Goal: Information Seeking & Learning: Learn about a topic

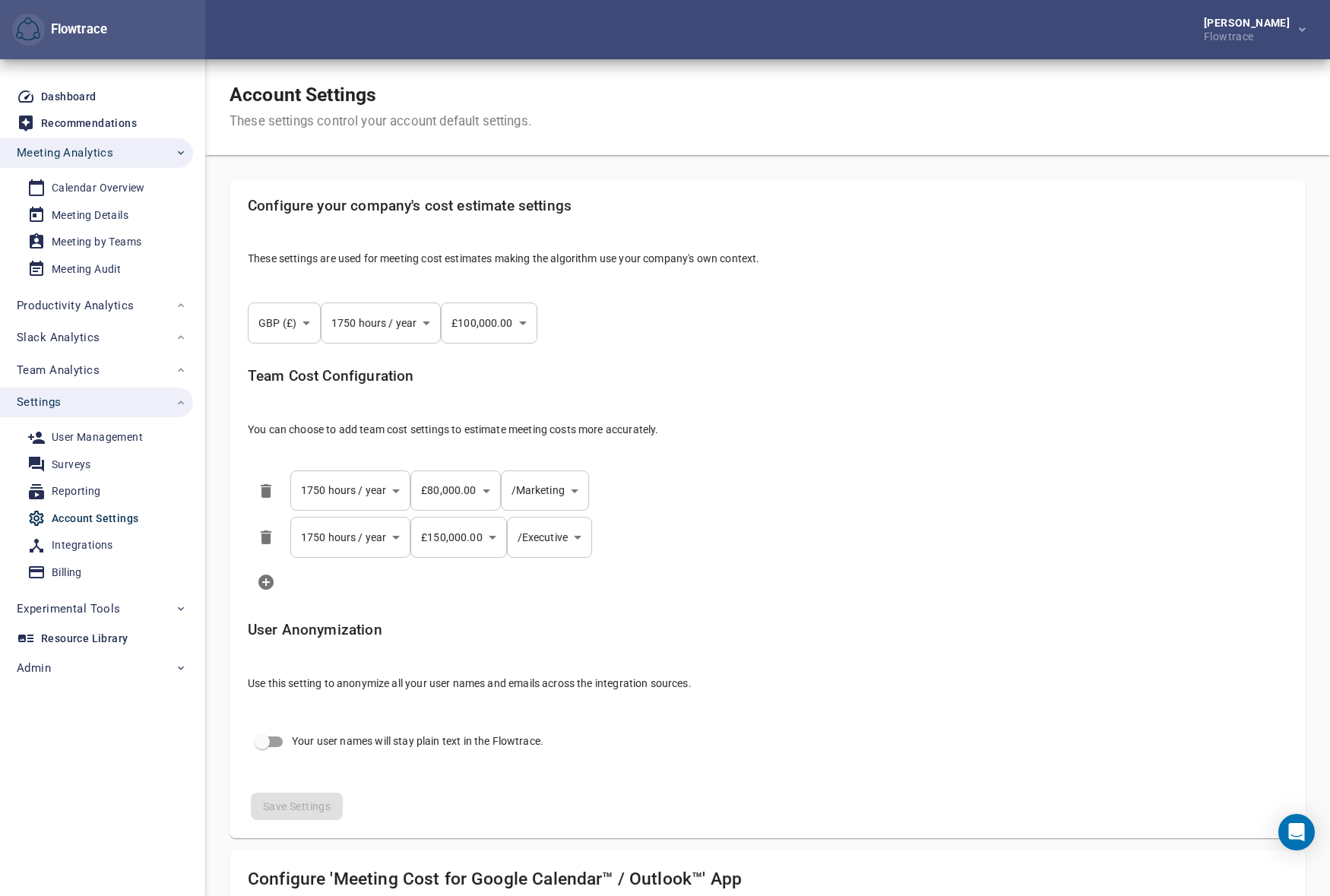
select select "***"
select select "**********"
select select "***"
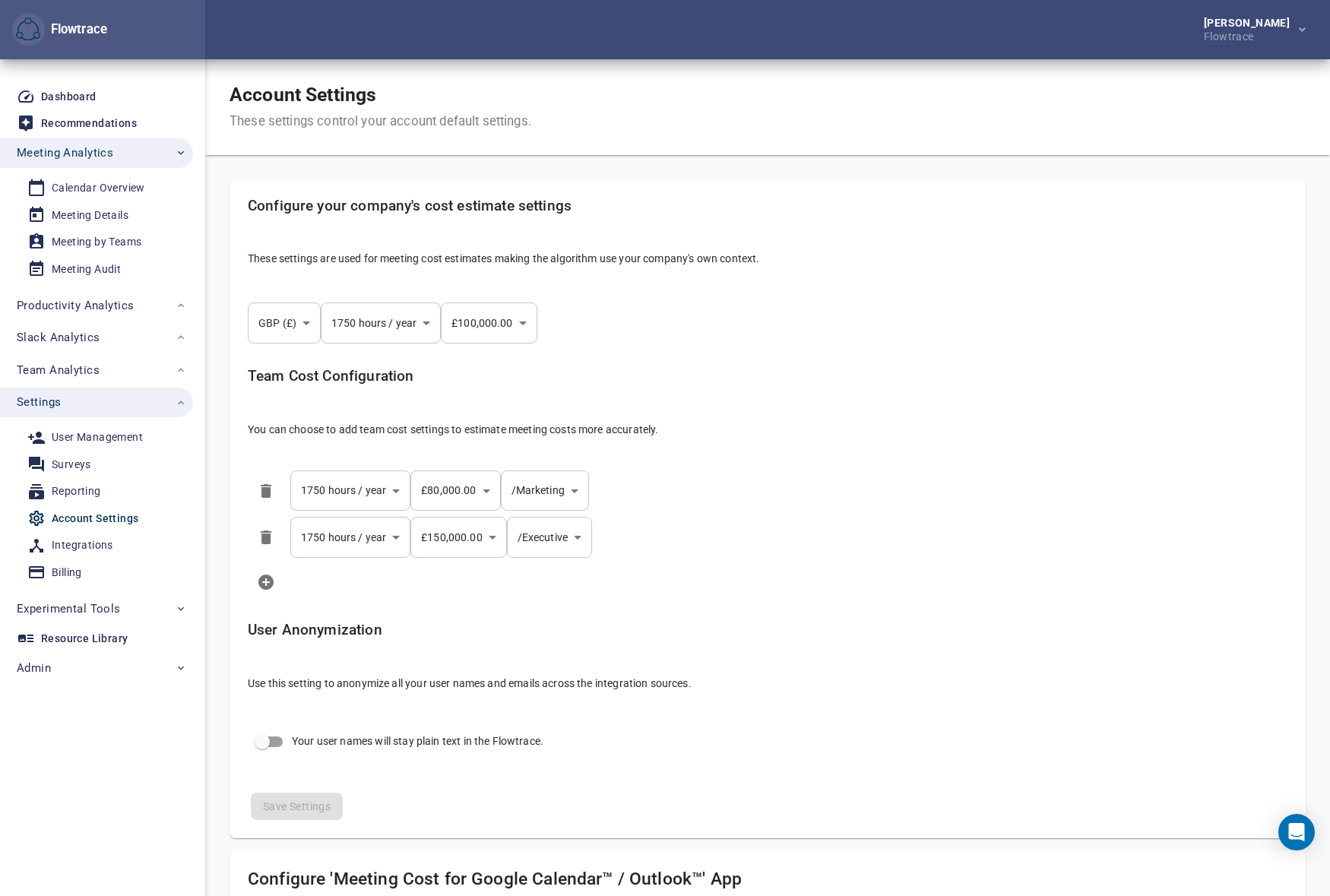
select select "**********"
select select "***"
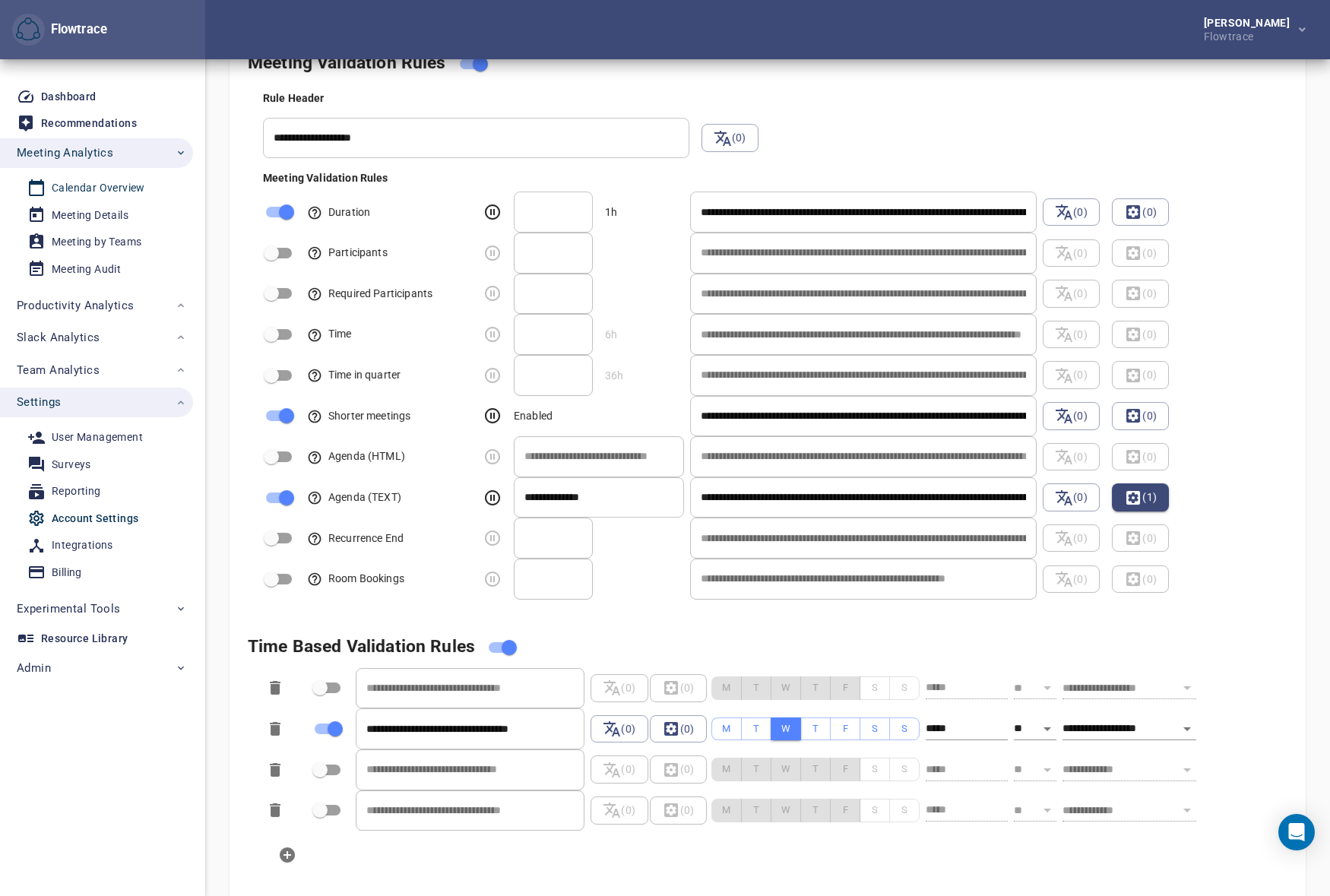
click at [107, 181] on div "Calendar Overview" at bounding box center [98, 188] width 93 height 19
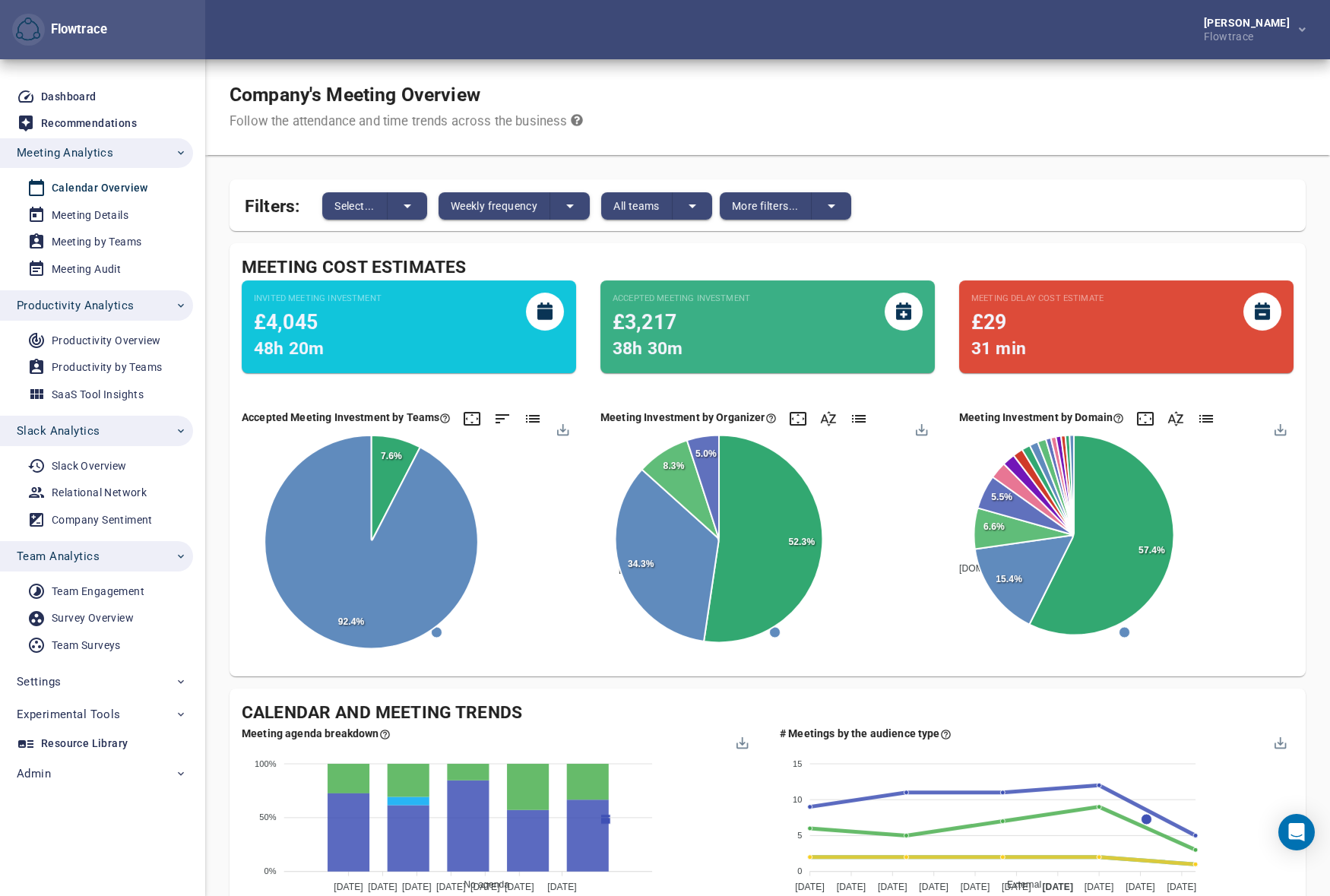
click at [997, 101] on div "Company's Meeting Overview Follow the attendance and time trends across the bus…" at bounding box center [767, 107] width 1124 height 96
click at [126, 300] on span "Productivity Analytics" at bounding box center [75, 305] width 117 height 20
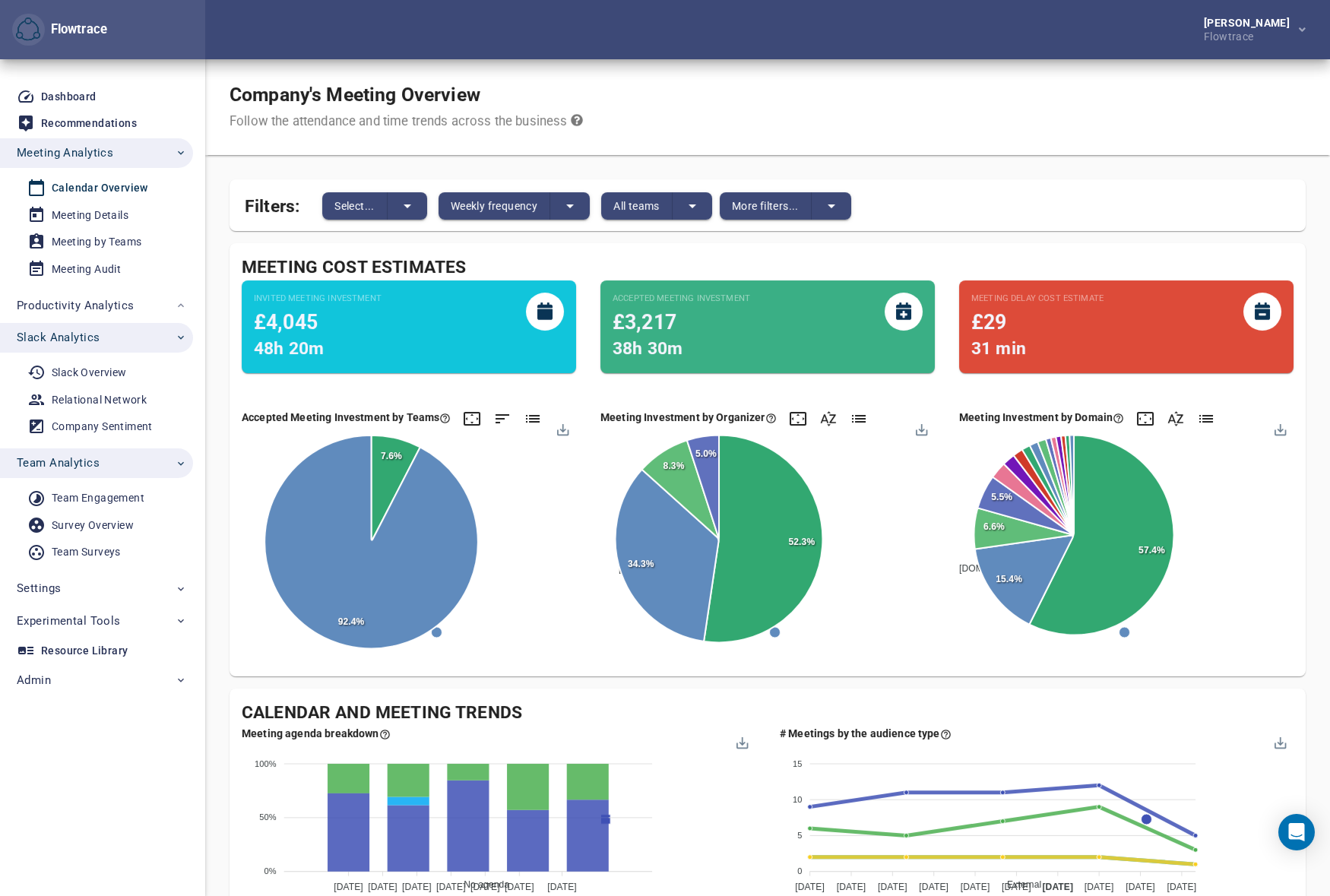
click at [97, 343] on span "Slack Analytics" at bounding box center [58, 337] width 83 height 20
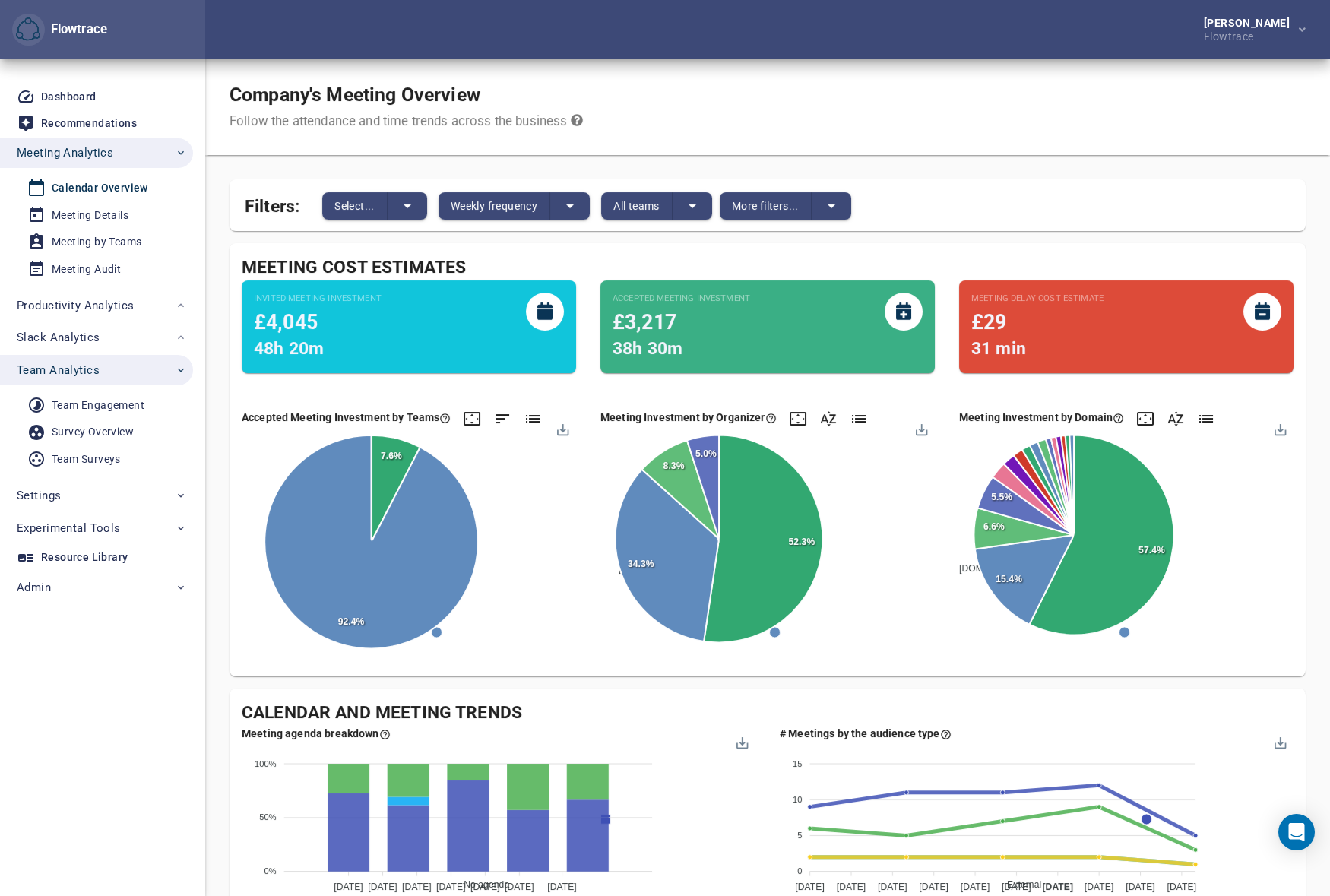
click at [99, 362] on span "Team Analytics" at bounding box center [101, 370] width 170 height 20
click at [128, 400] on span "Settings" at bounding box center [101, 402] width 170 height 20
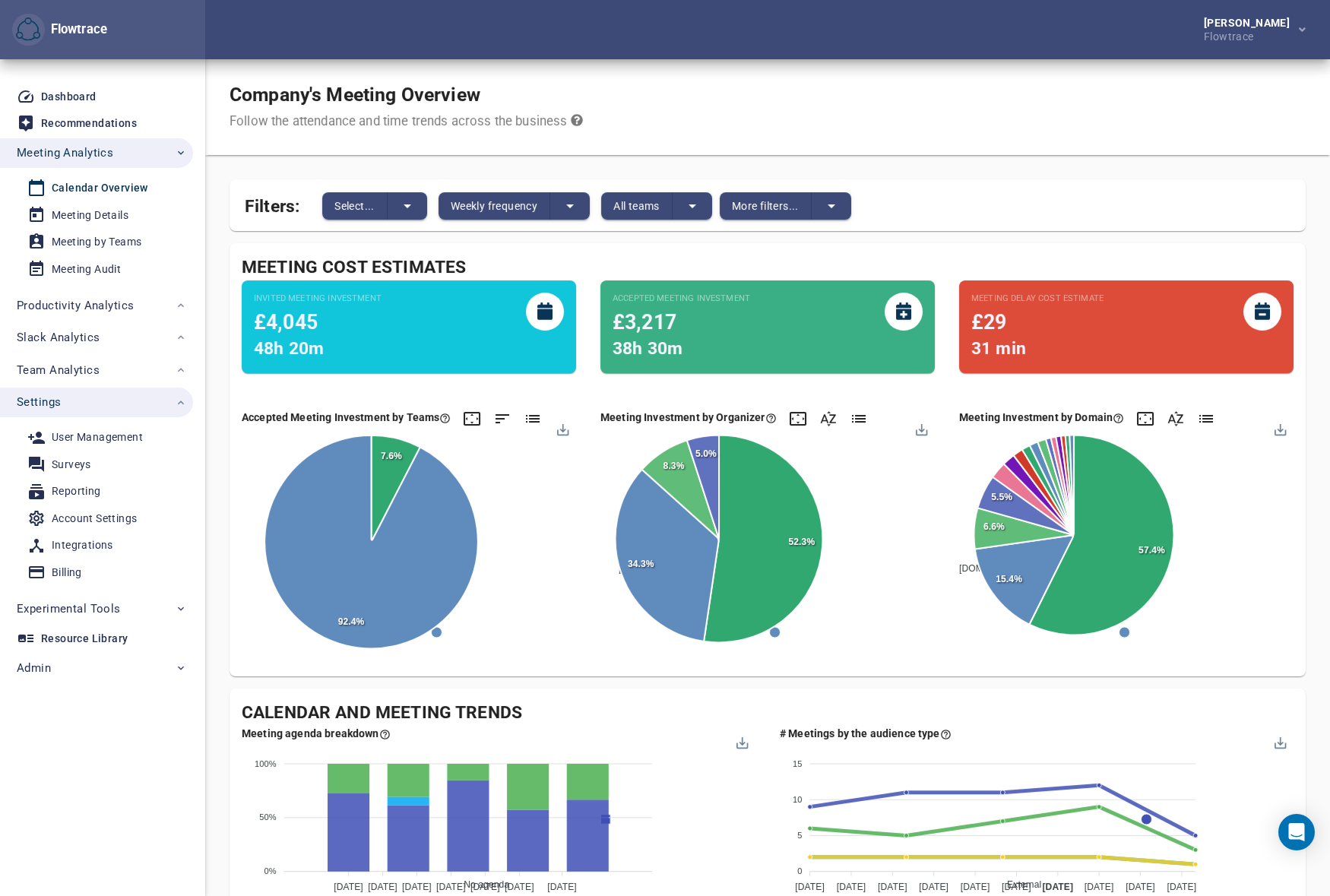
click at [907, 109] on div "Company's Meeting Overview Follow the attendance and time trends across the bus…" at bounding box center [767, 107] width 1124 height 96
click at [374, 211] on span "Select..." at bounding box center [354, 206] width 40 height 18
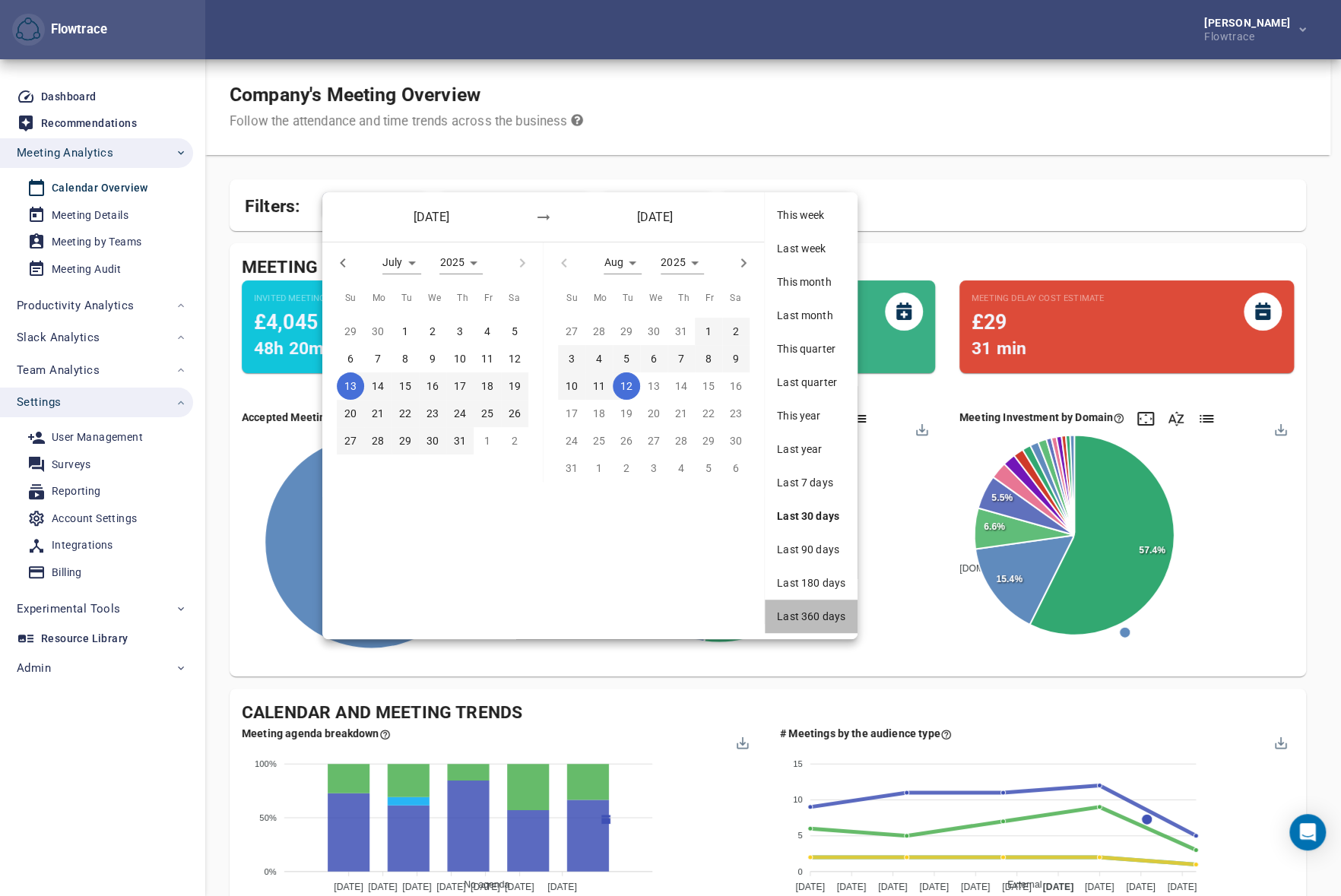
click at [799, 610] on span "Last 360 days" at bounding box center [811, 616] width 68 height 15
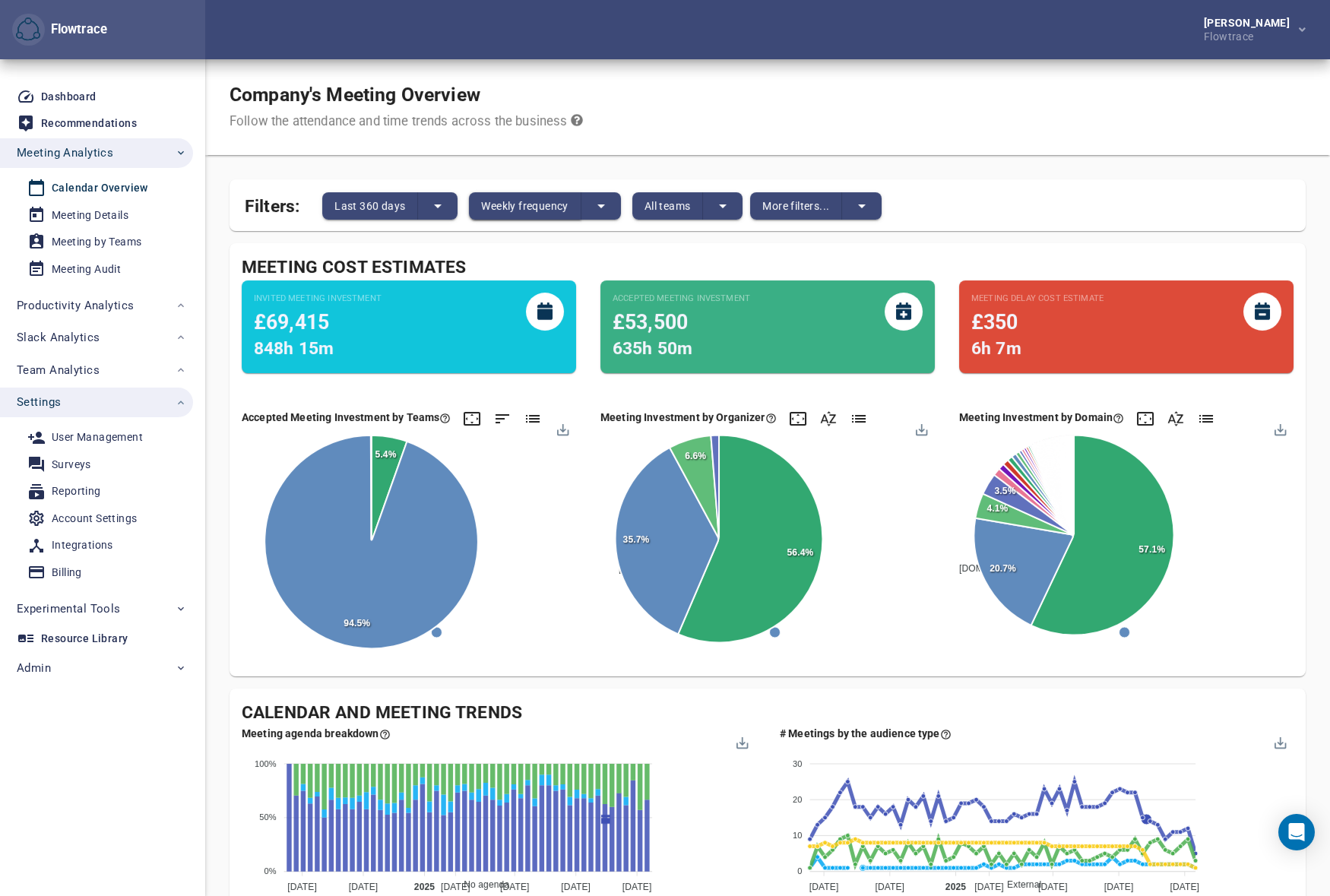
click at [501, 200] on span "Weekly frequency" at bounding box center [524, 206] width 86 height 18
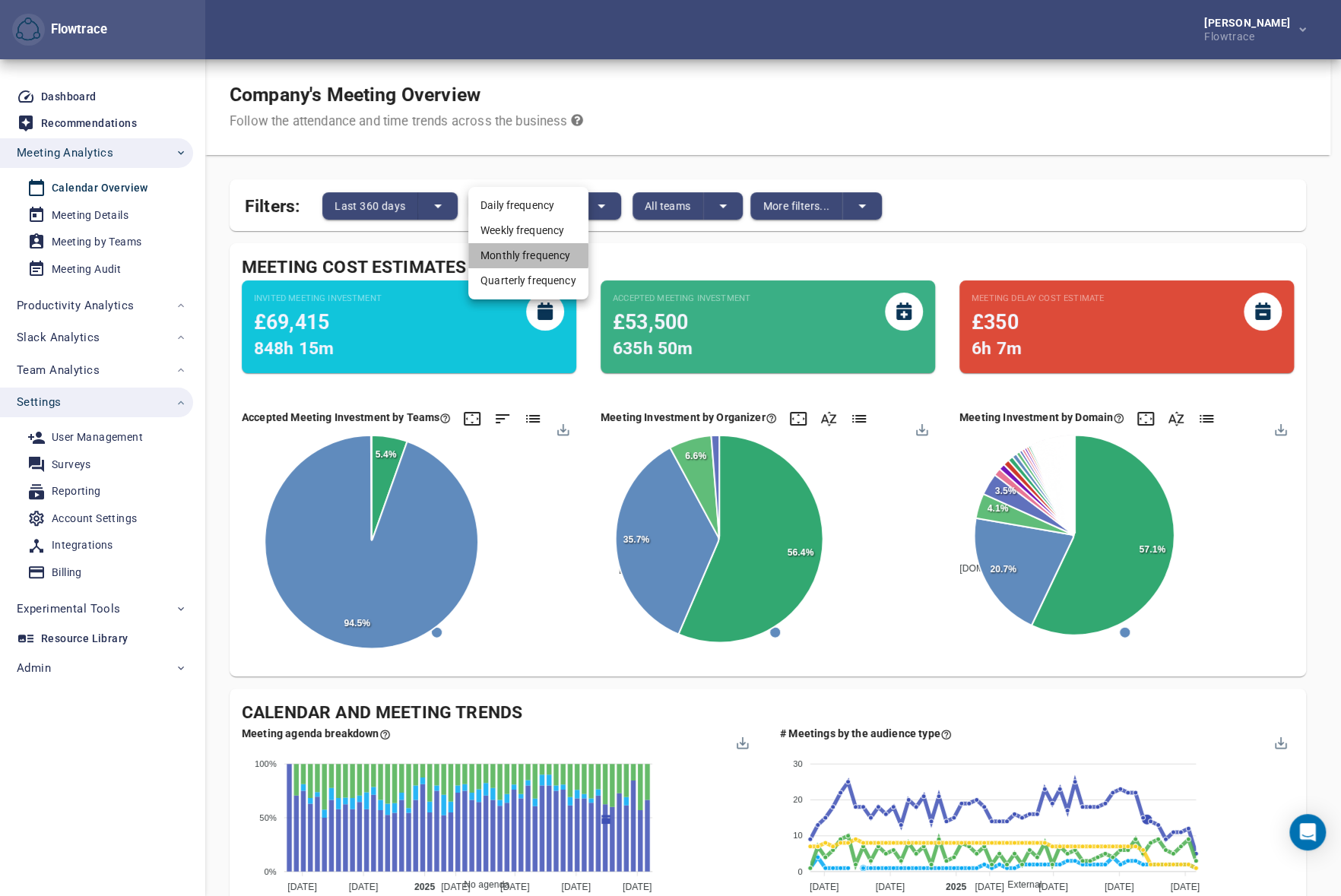
click at [520, 255] on li "Monthly frequency" at bounding box center [528, 256] width 120 height 25
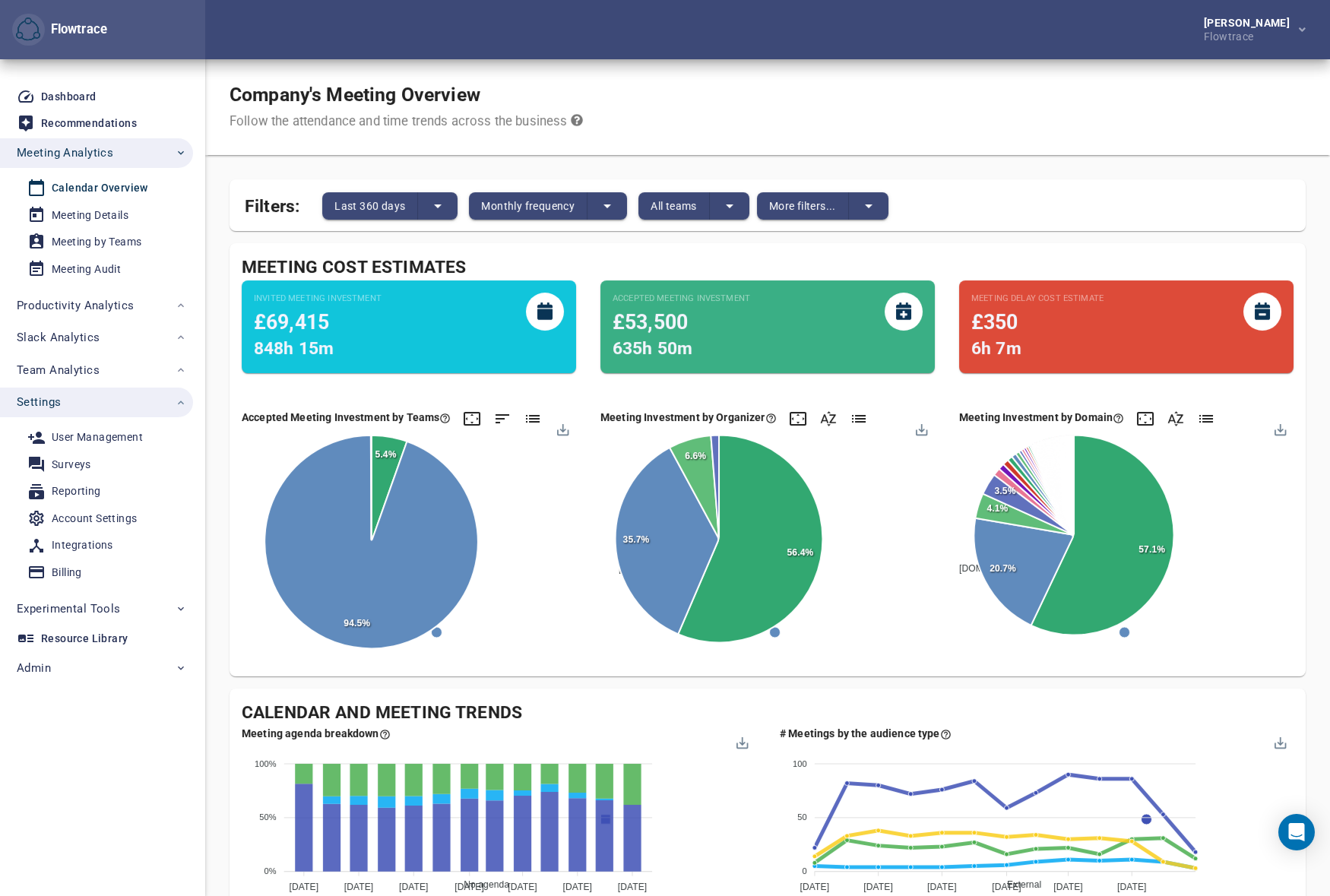
click at [837, 71] on div "Company's Meeting Overview Follow the attendance and time trends across the bus…" at bounding box center [767, 107] width 1124 height 96
click at [107, 157] on span "Meeting Analytics" at bounding box center [64, 152] width 97 height 20
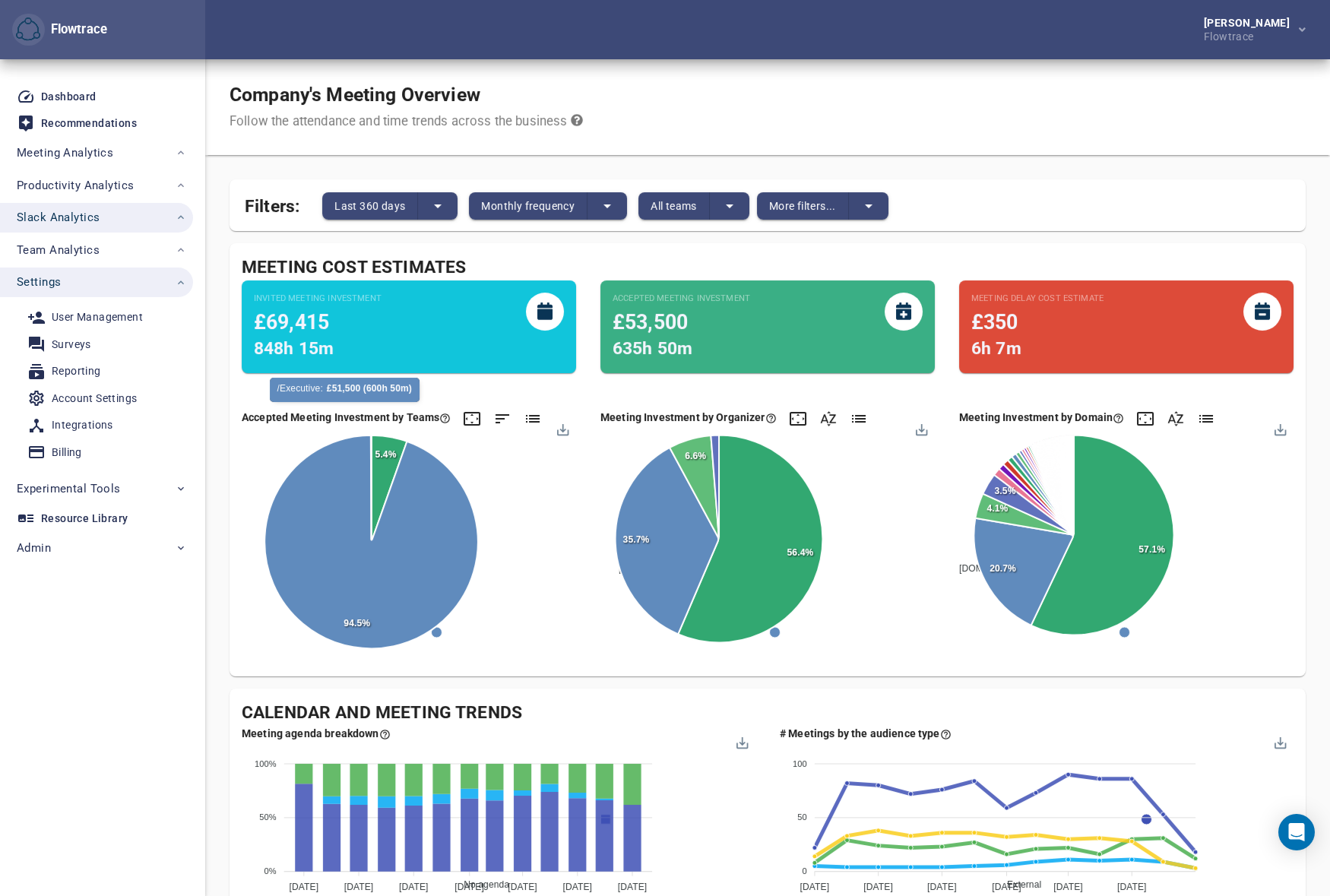
click at [126, 218] on span "Slack Analytics" at bounding box center [101, 217] width 170 height 20
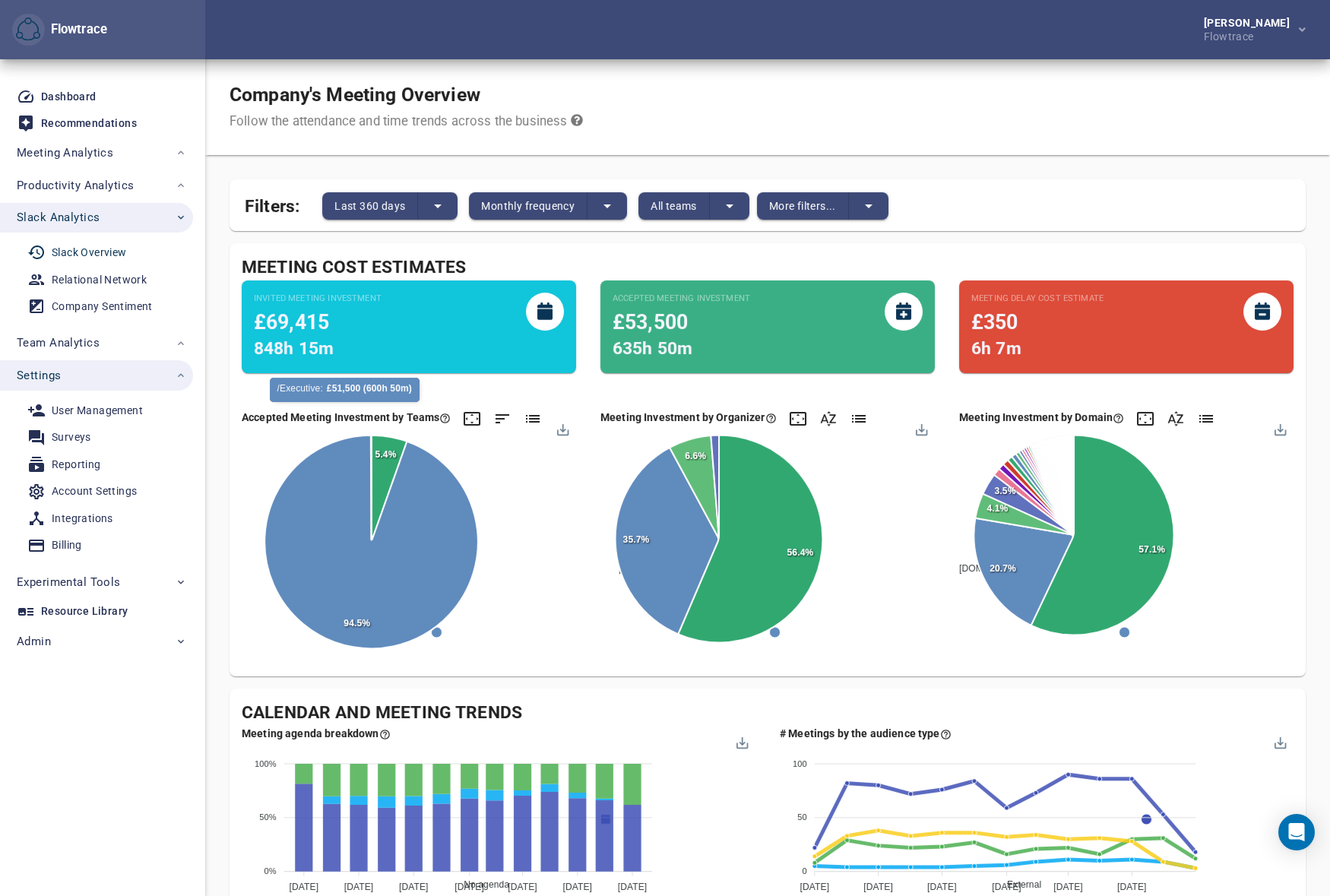
click at [94, 249] on div "Slack Overview" at bounding box center [89, 253] width 75 height 19
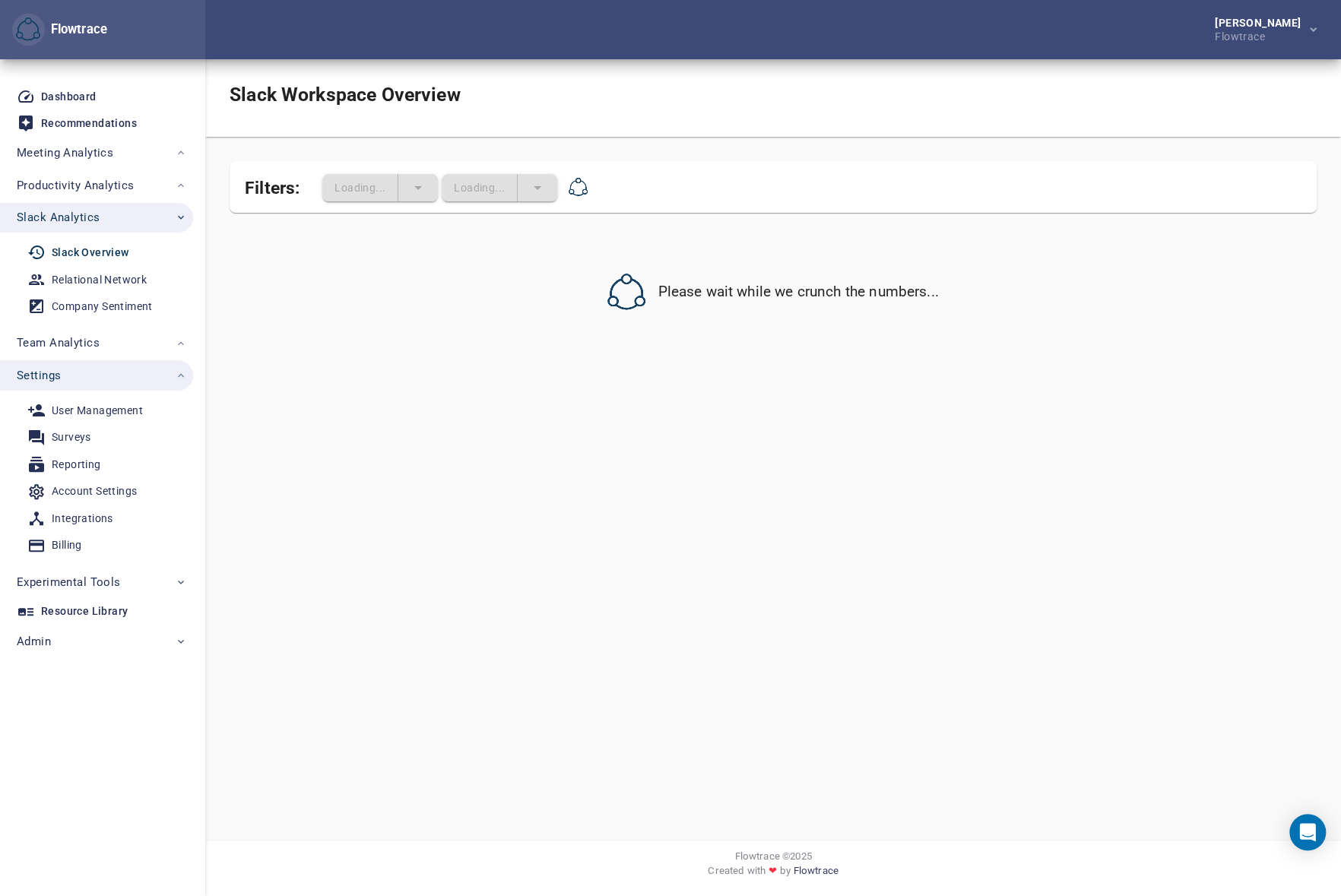
click at [737, 101] on div "Slack Workspace Overview" at bounding box center [773, 98] width 1135 height 78
click at [777, 103] on div "Slack Workspace Overview" at bounding box center [773, 98] width 1135 height 78
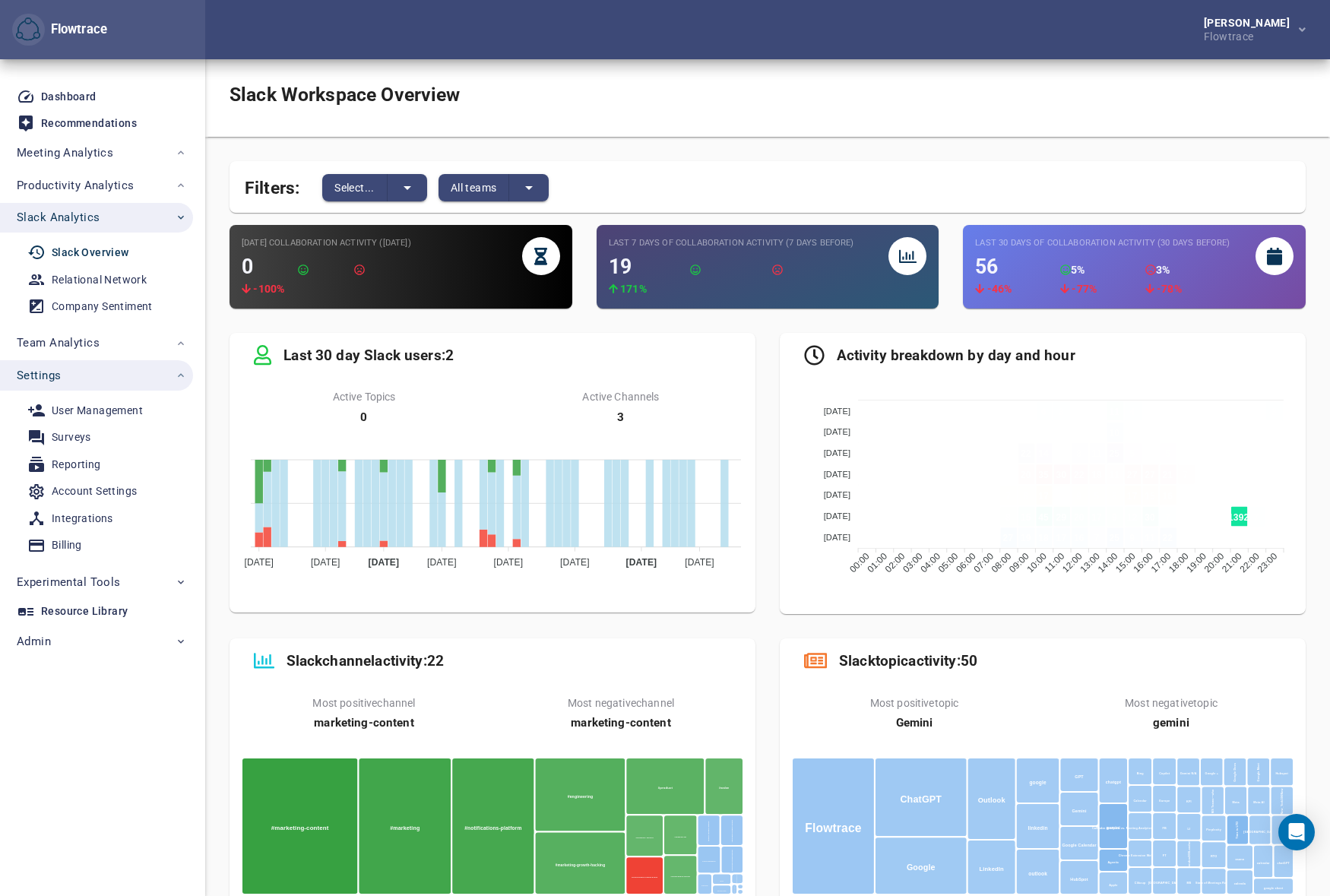
click at [782, 629] on div "Slack topic activity: 50 Most positive topic Gemini Most negative topic gemini …" at bounding box center [1042, 778] width 550 height 304
click at [773, 570] on div "Activity breakdown by day and hour [DATE] [DATE] [DATE] [DATE] [DATE] [DATE] [D…" at bounding box center [1042, 473] width 550 height 305
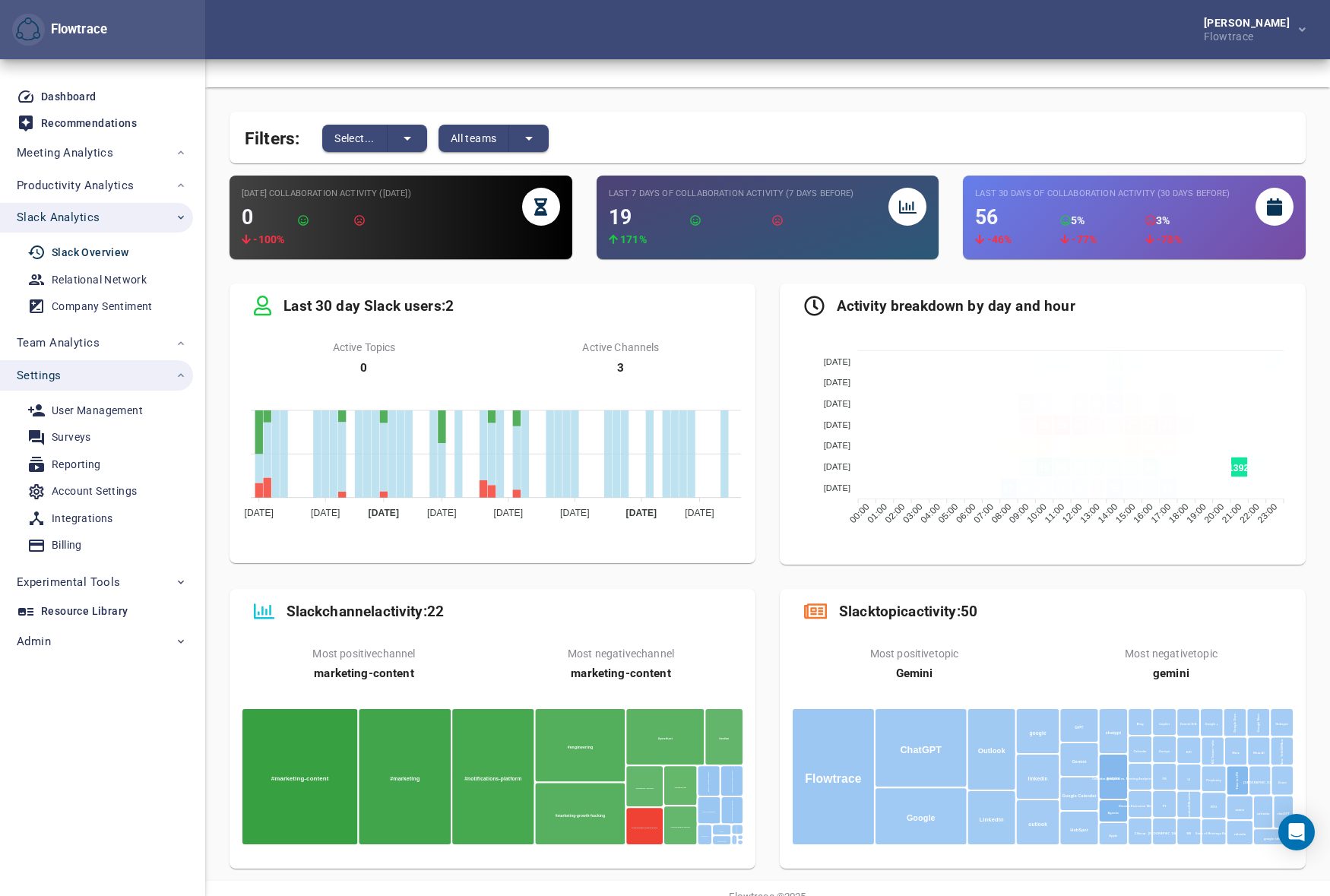
scroll to position [89, 0]
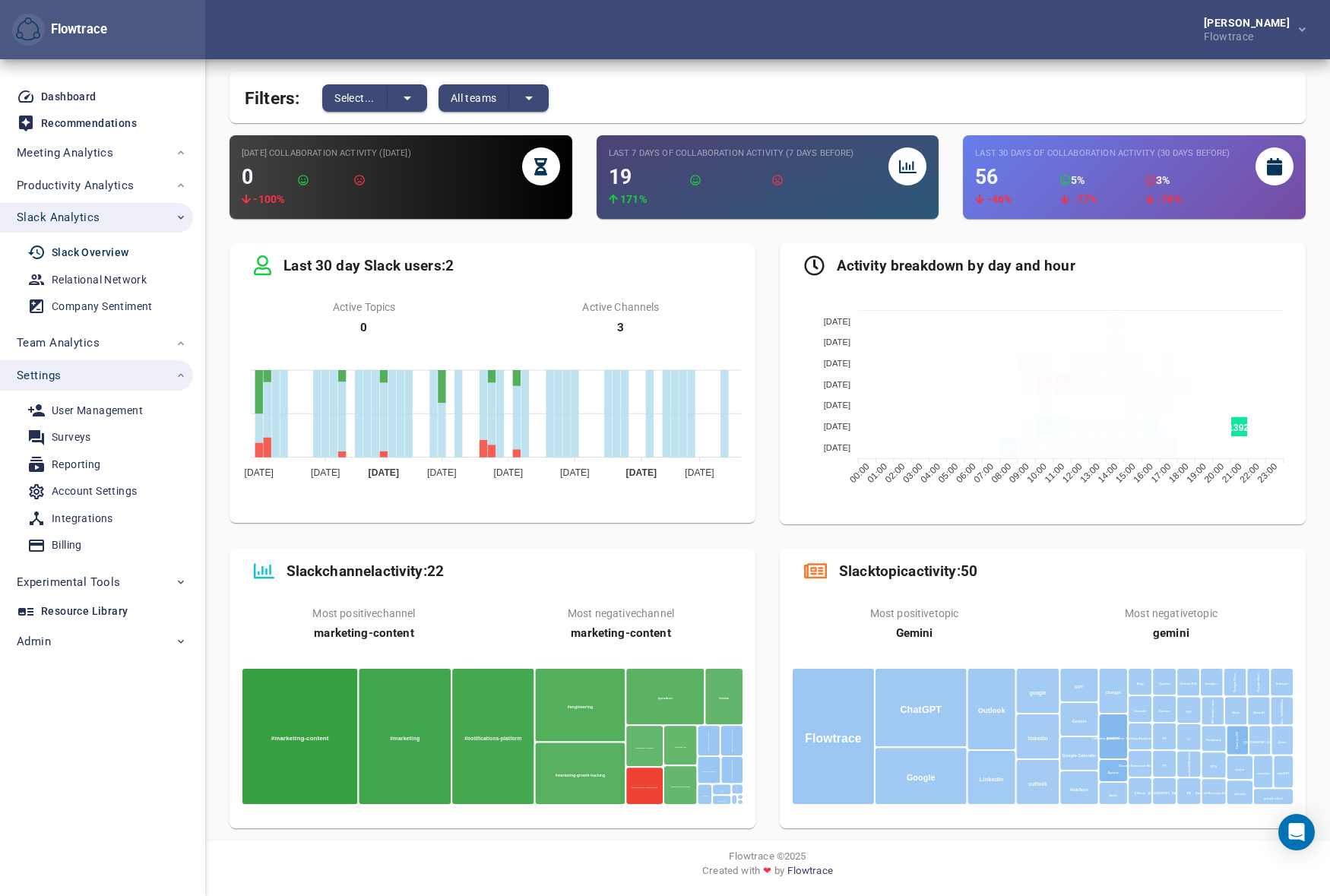
click at [772, 526] on div "Activity breakdown by day and hour [DATE] [DATE] [DATE] [DATE] [DATE] [DATE] [D…" at bounding box center [1042, 383] width 550 height 305
click at [463, 100] on span "All teams" at bounding box center [473, 97] width 46 height 18
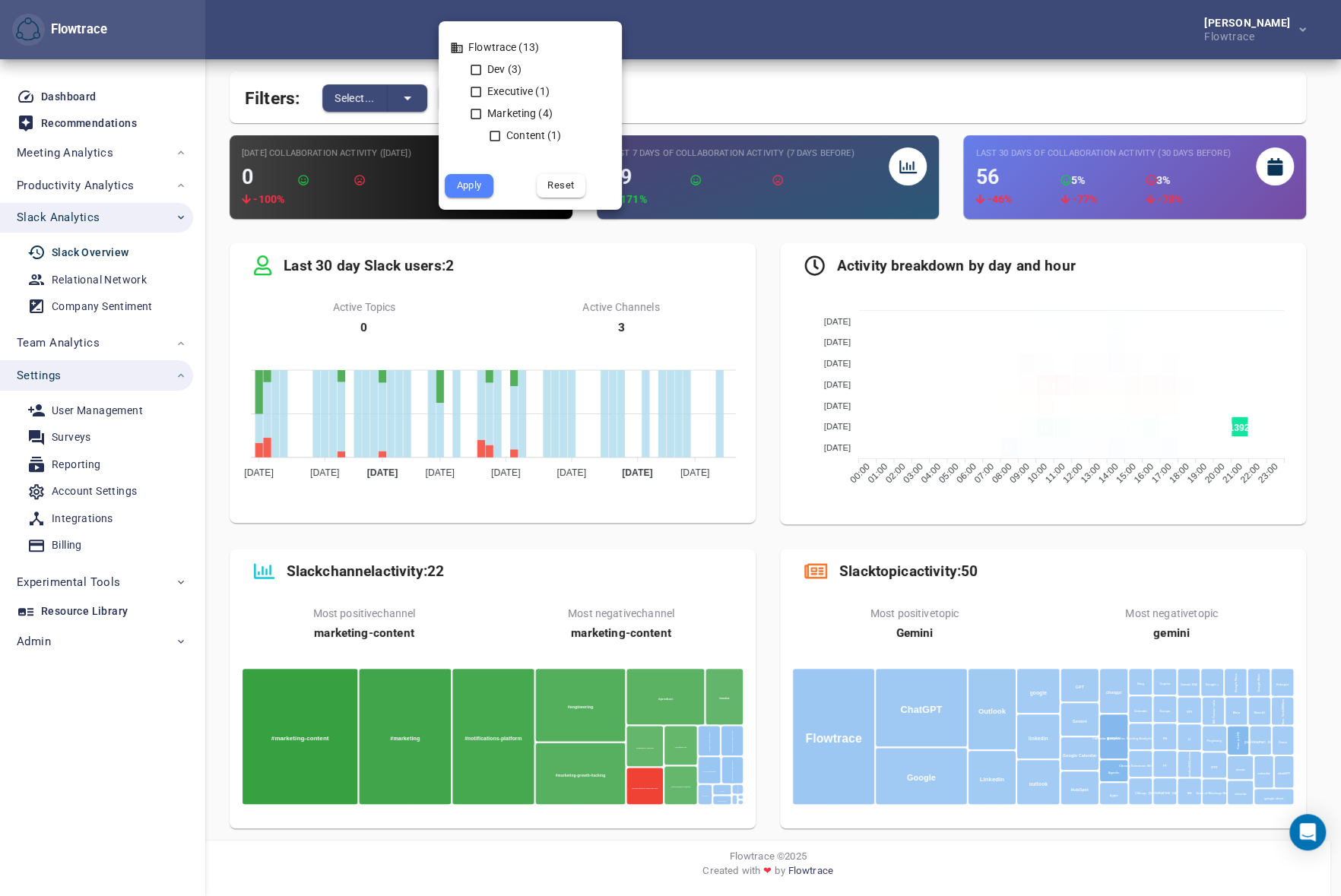
click at [827, 68] on div at bounding box center [670, 448] width 1341 height 896
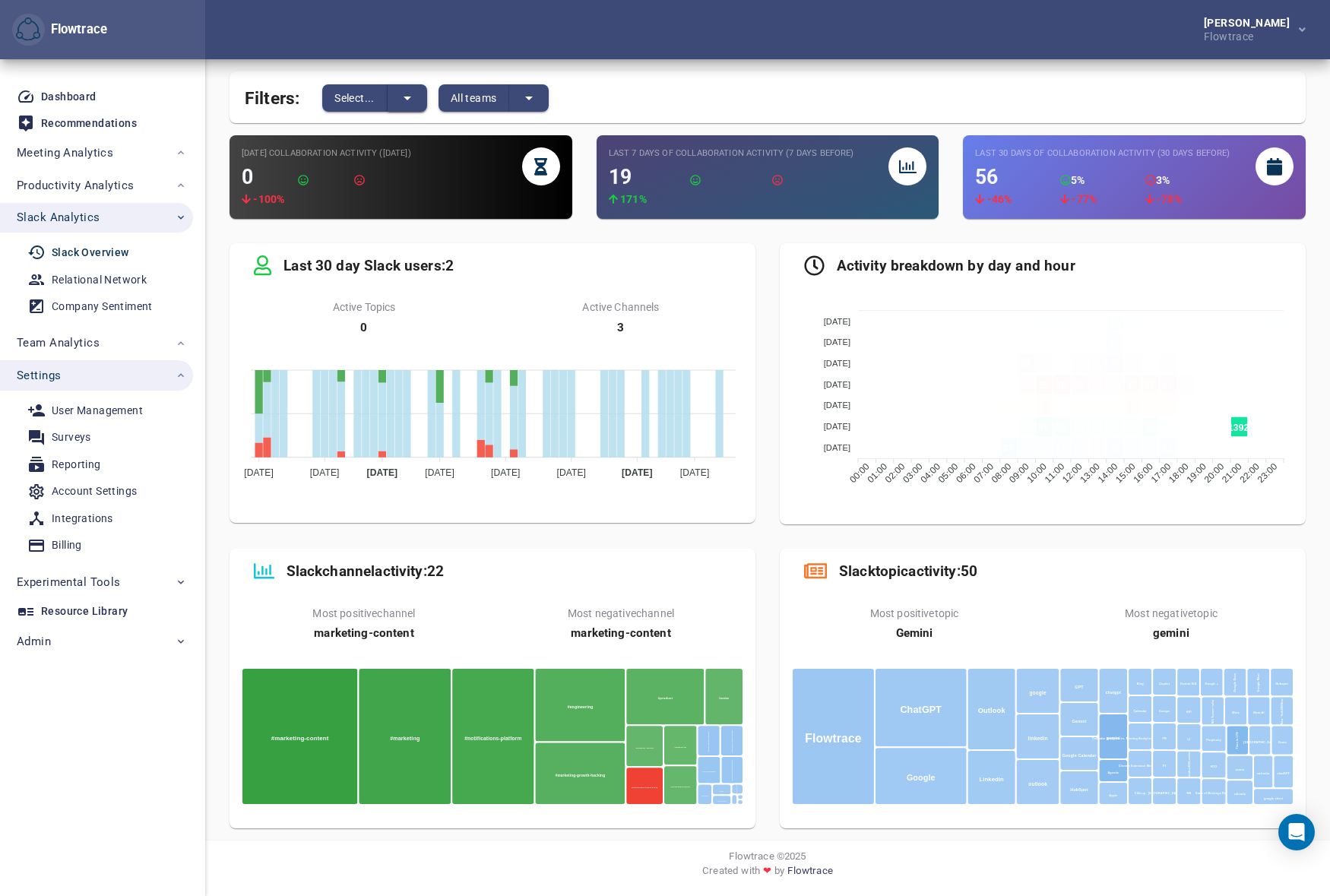
click at [413, 105] on icon "split button" at bounding box center [407, 97] width 18 height 18
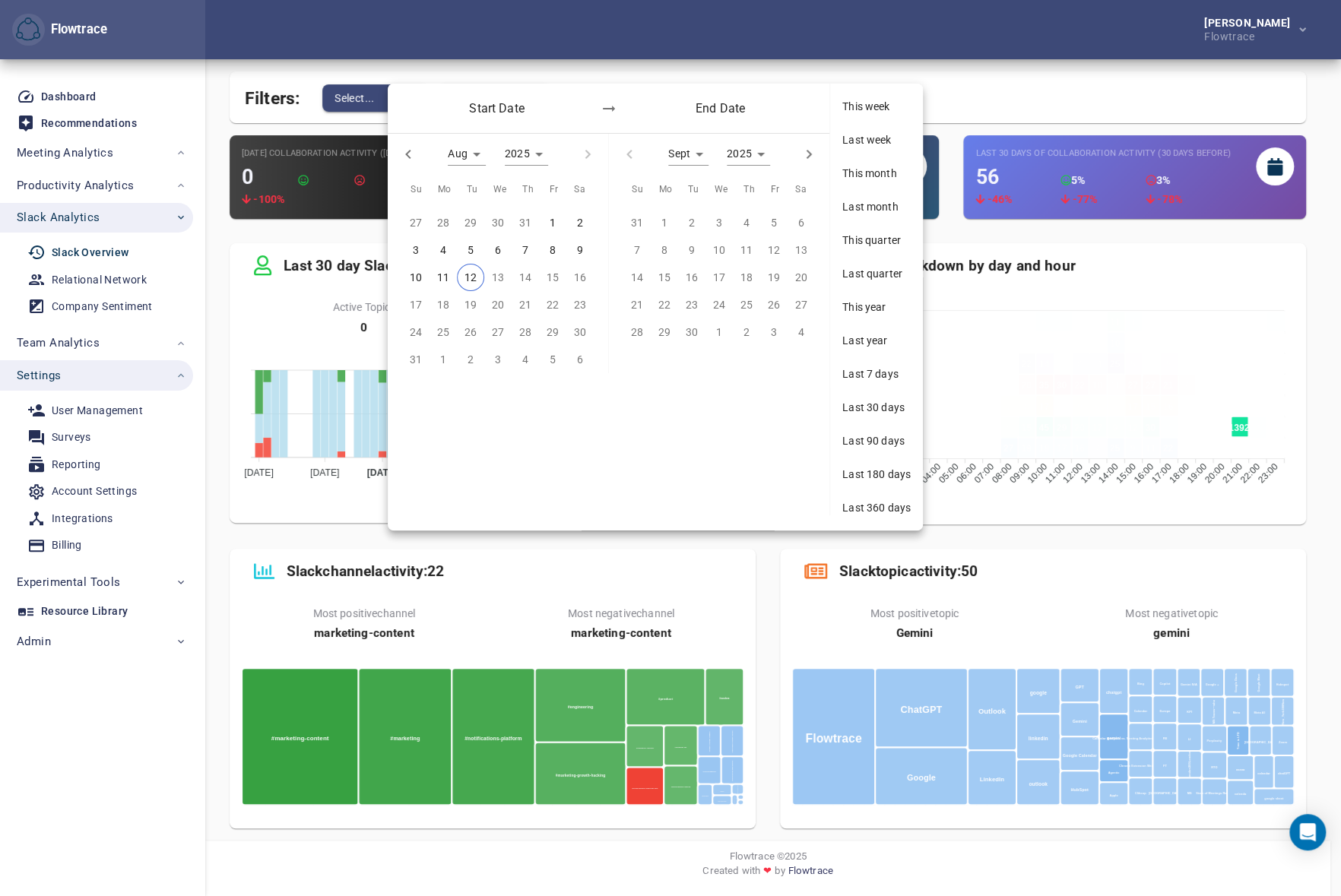
click at [967, 54] on div at bounding box center [670, 448] width 1341 height 896
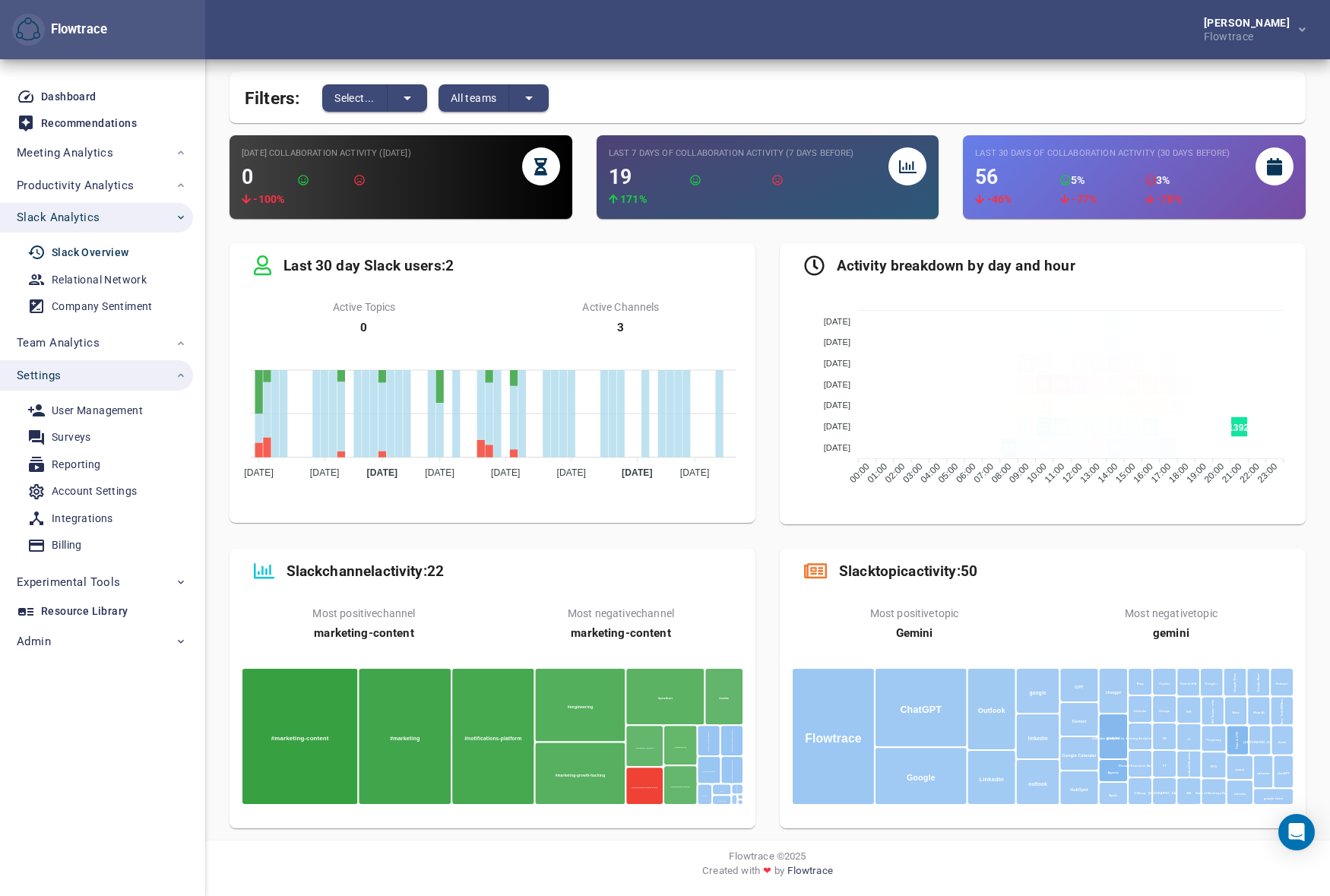
click at [755, 545] on div "Slack channel activity: 22 Most positive channel marketing-content Most negativ…" at bounding box center [492, 688] width 550 height 304
click at [777, 604] on div "Slack topic activity: 50 Most positive topic Gemini Most negative topic gemini …" at bounding box center [1042, 688] width 550 height 304
click at [92, 307] on div "Company Sentiment" at bounding box center [102, 307] width 101 height 19
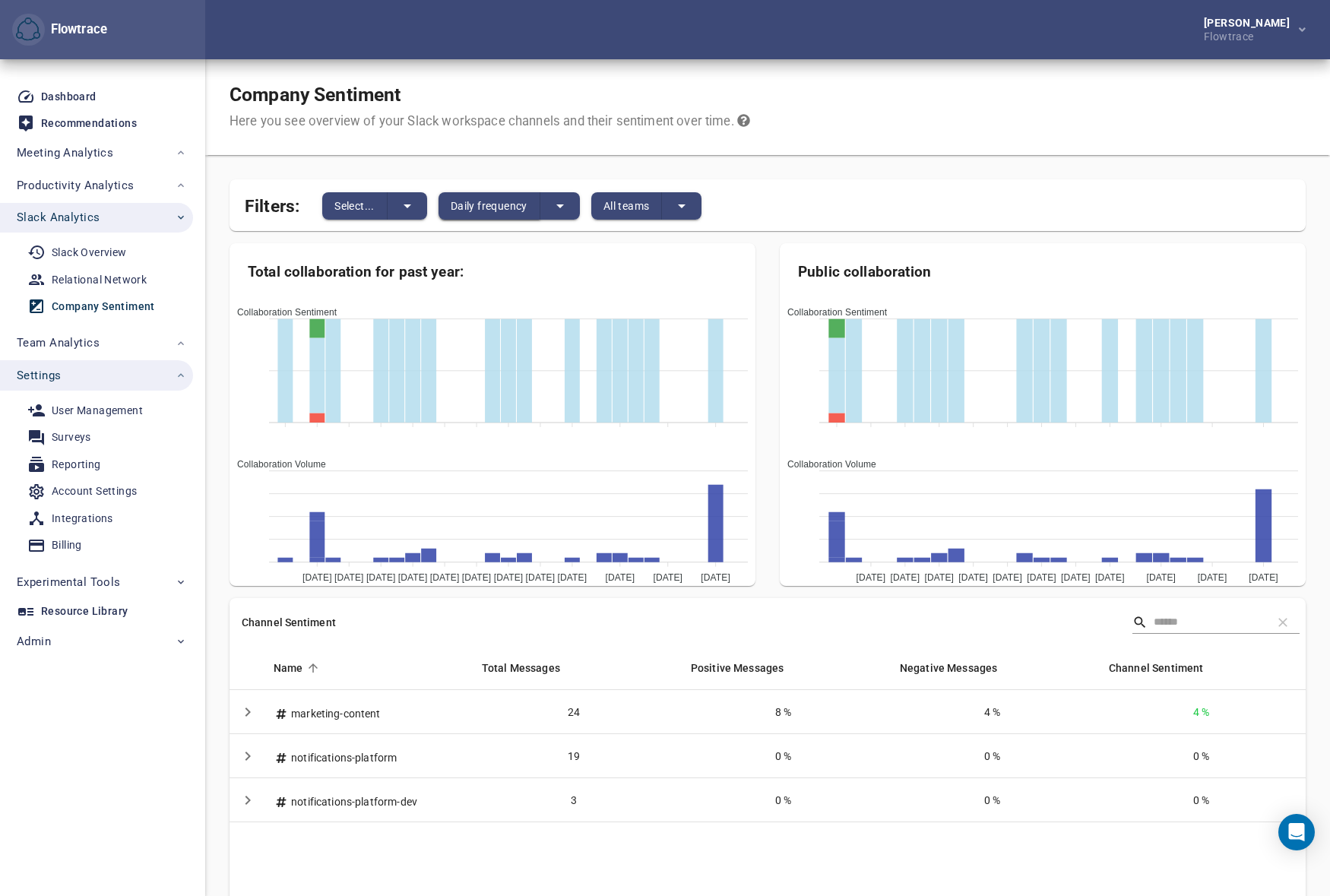
click at [465, 198] on span "Daily frequency" at bounding box center [489, 206] width 77 height 18
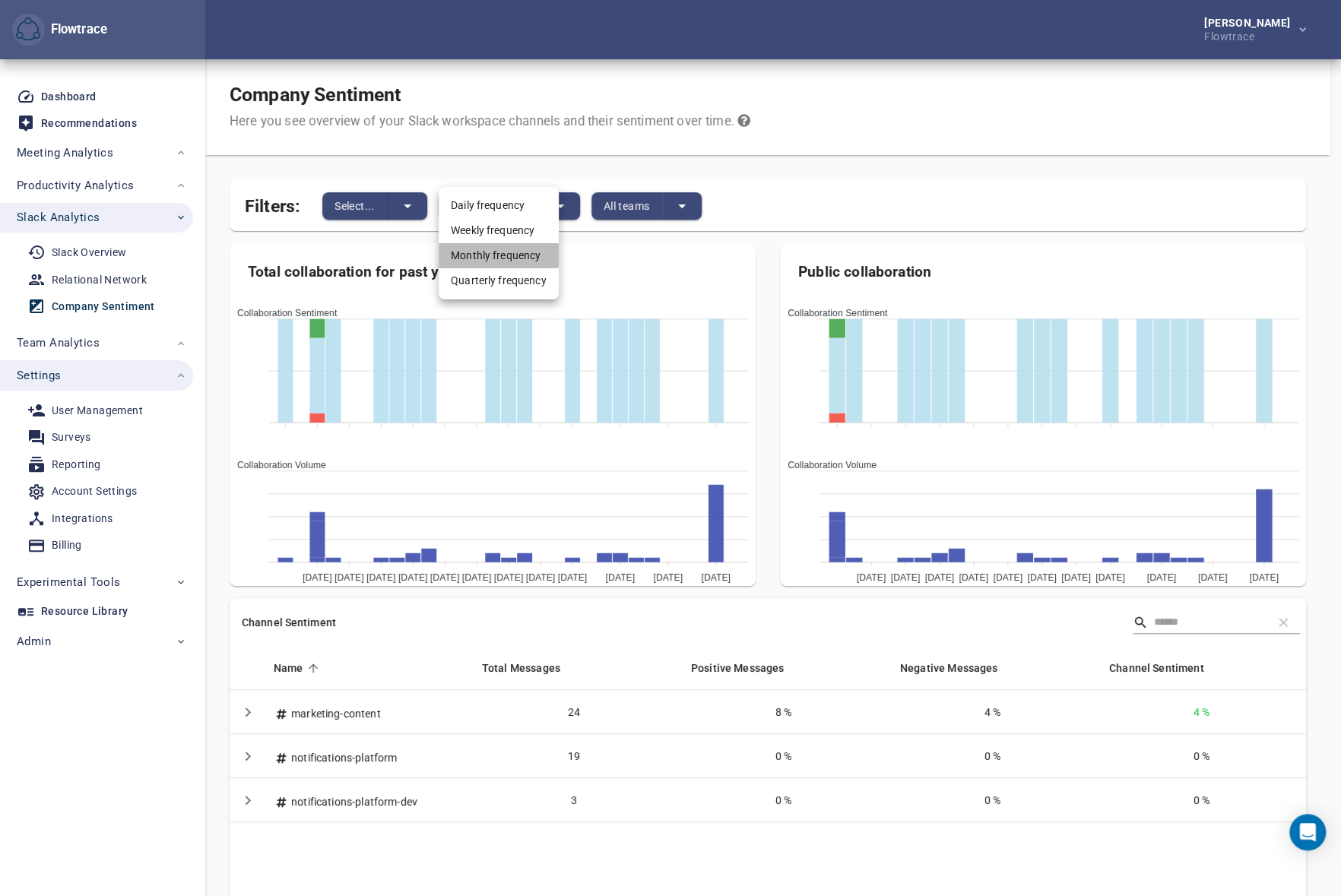
click at [496, 251] on li "Monthly frequency" at bounding box center [498, 256] width 120 height 25
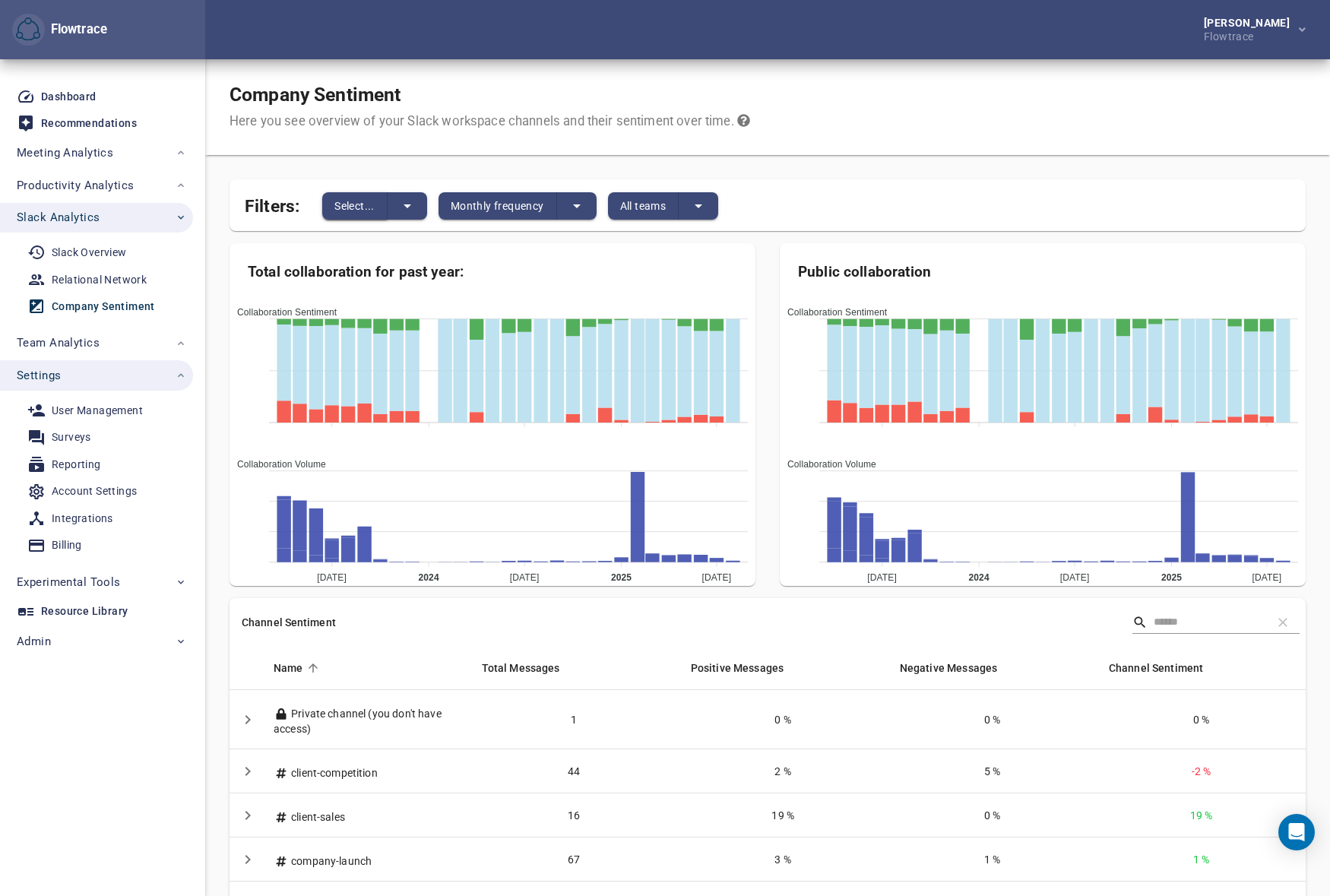
click at [351, 202] on span "Select..." at bounding box center [354, 206] width 40 height 18
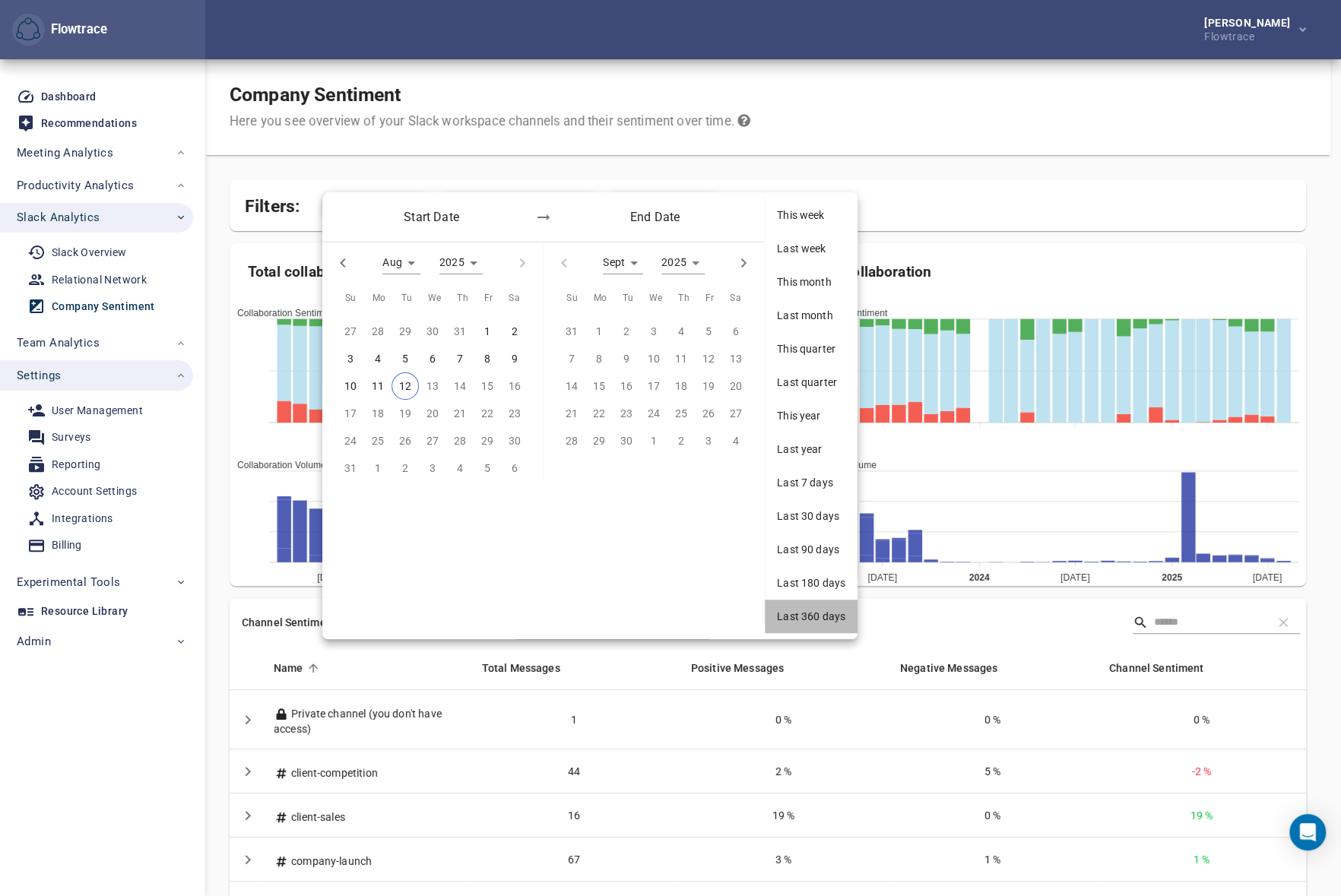
click at [814, 619] on span "Last 360 days" at bounding box center [811, 616] width 68 height 15
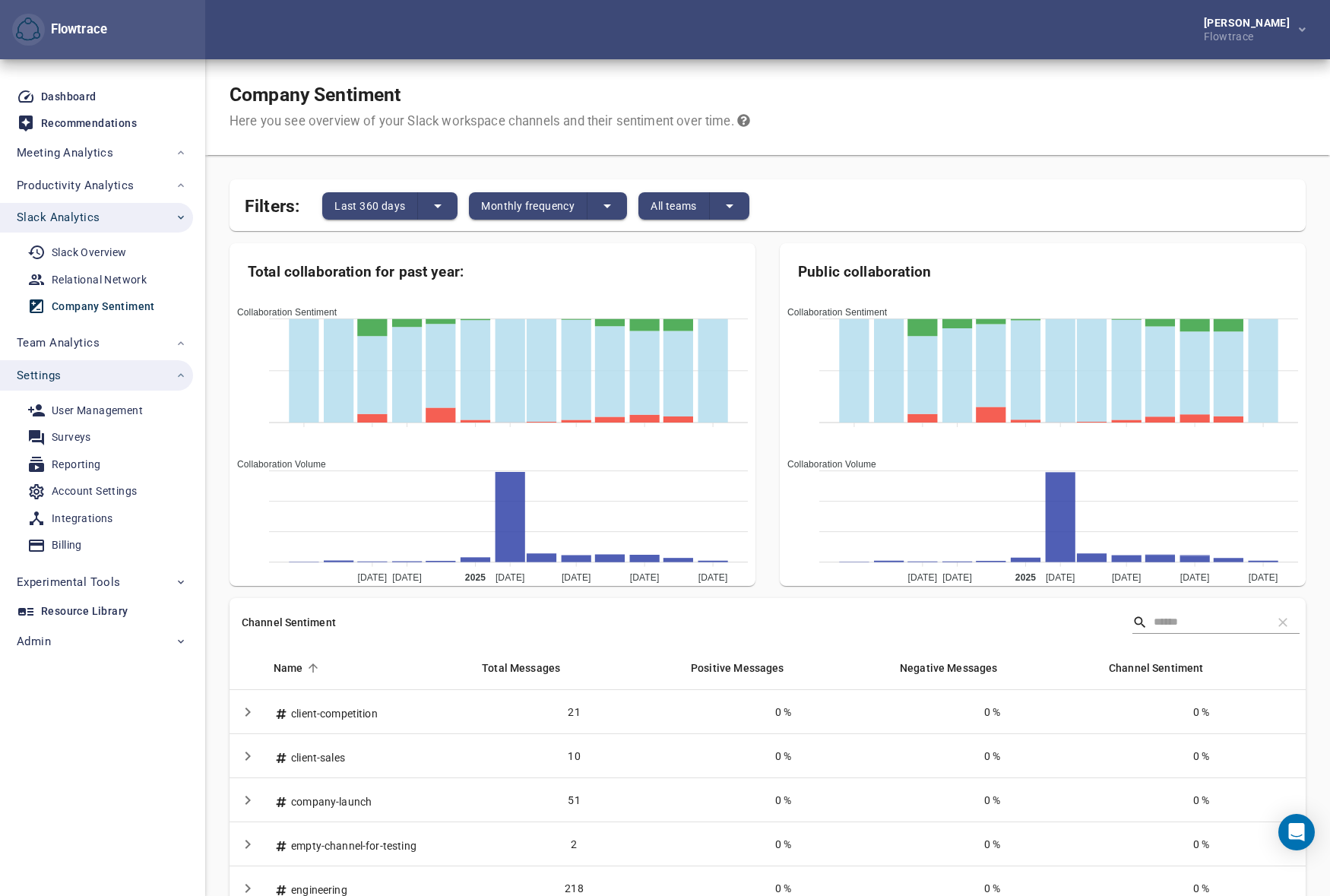
click at [814, 161] on div "Company Sentiment Here you see overview of your Slack workspace channels and th…" at bounding box center [767, 615] width 1076 height 1112
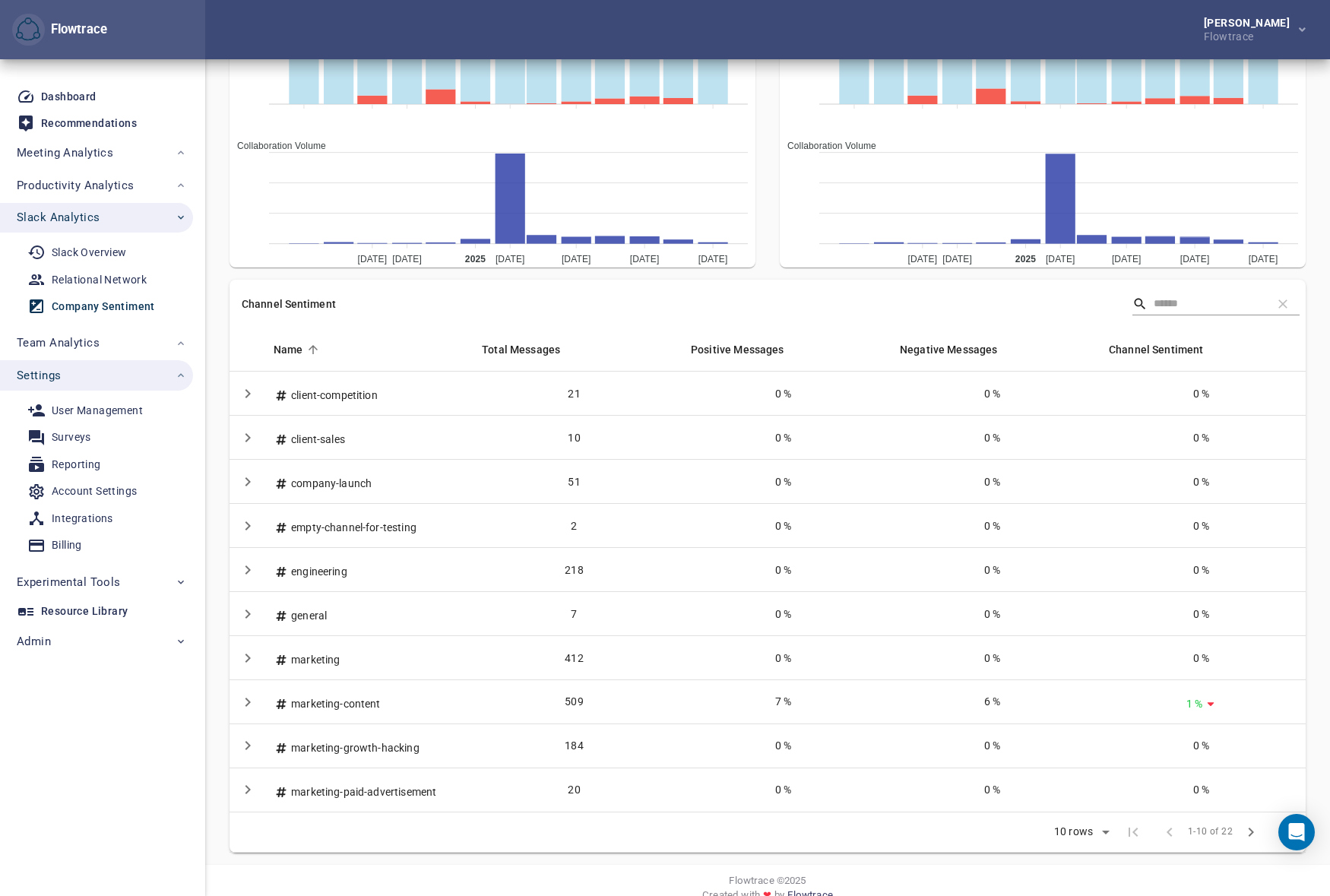
scroll to position [344, 0]
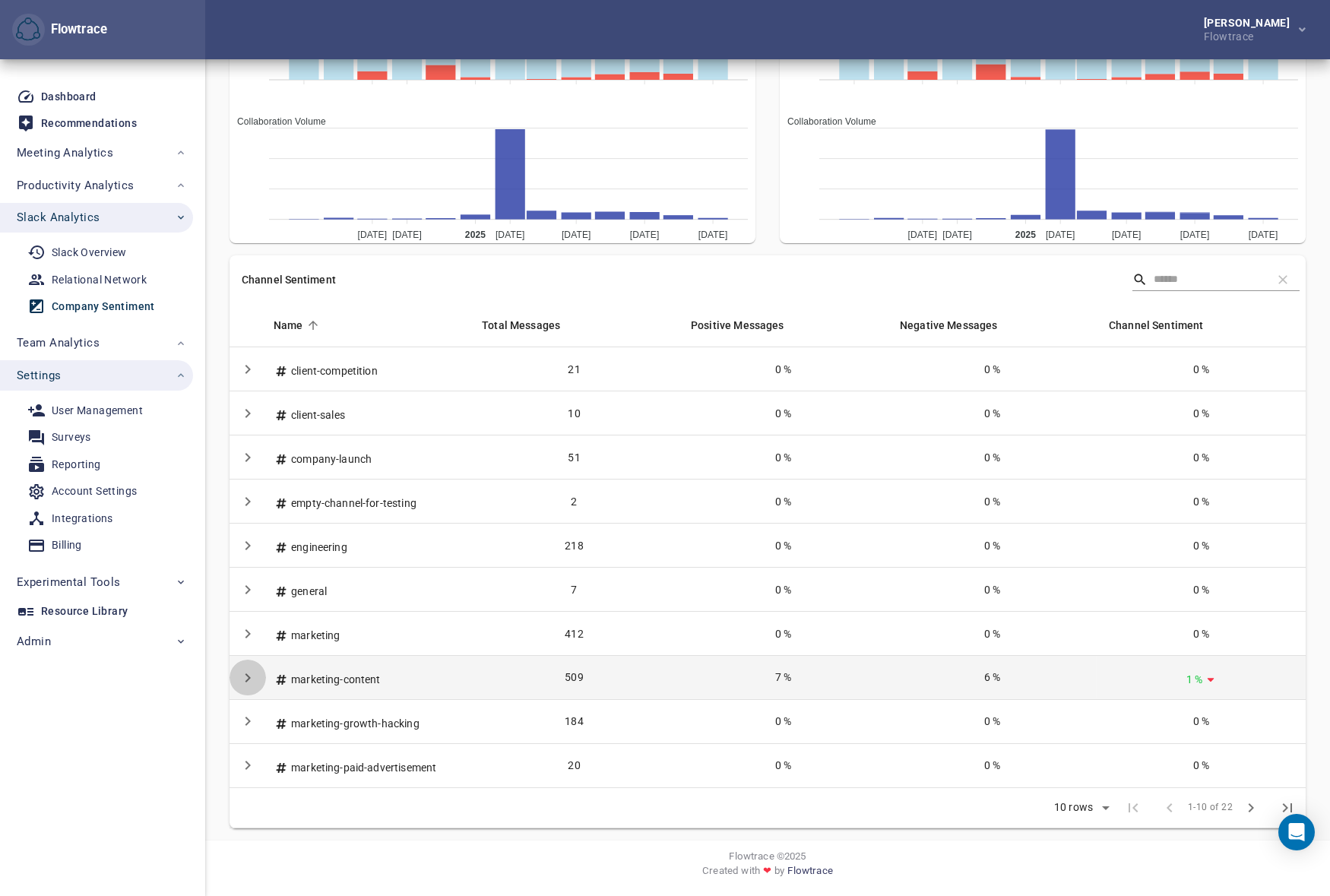
click at [250, 679] on icon "Detail panel visibility toggle" at bounding box center [247, 676] width 18 height 18
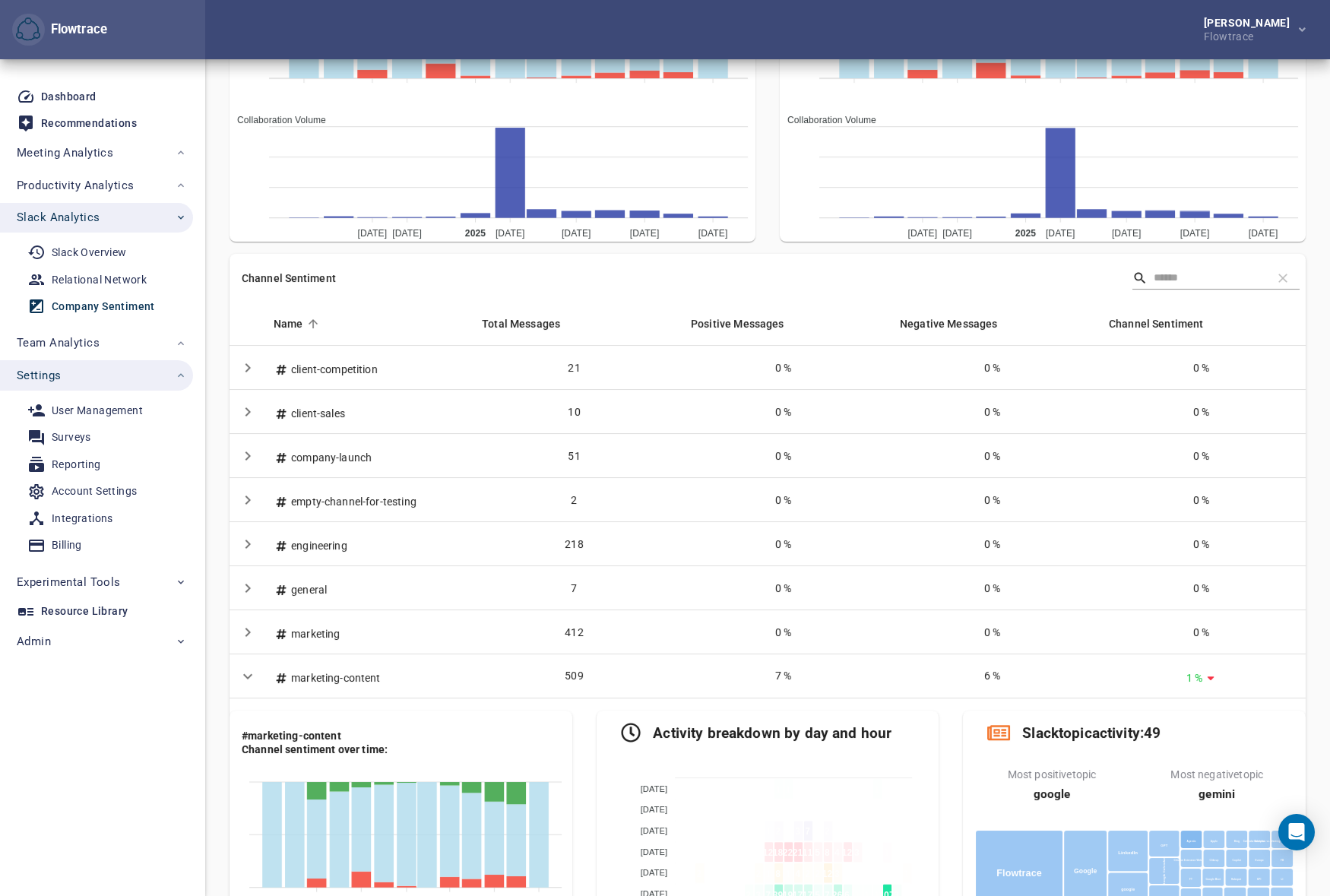
scroll to position [657, 0]
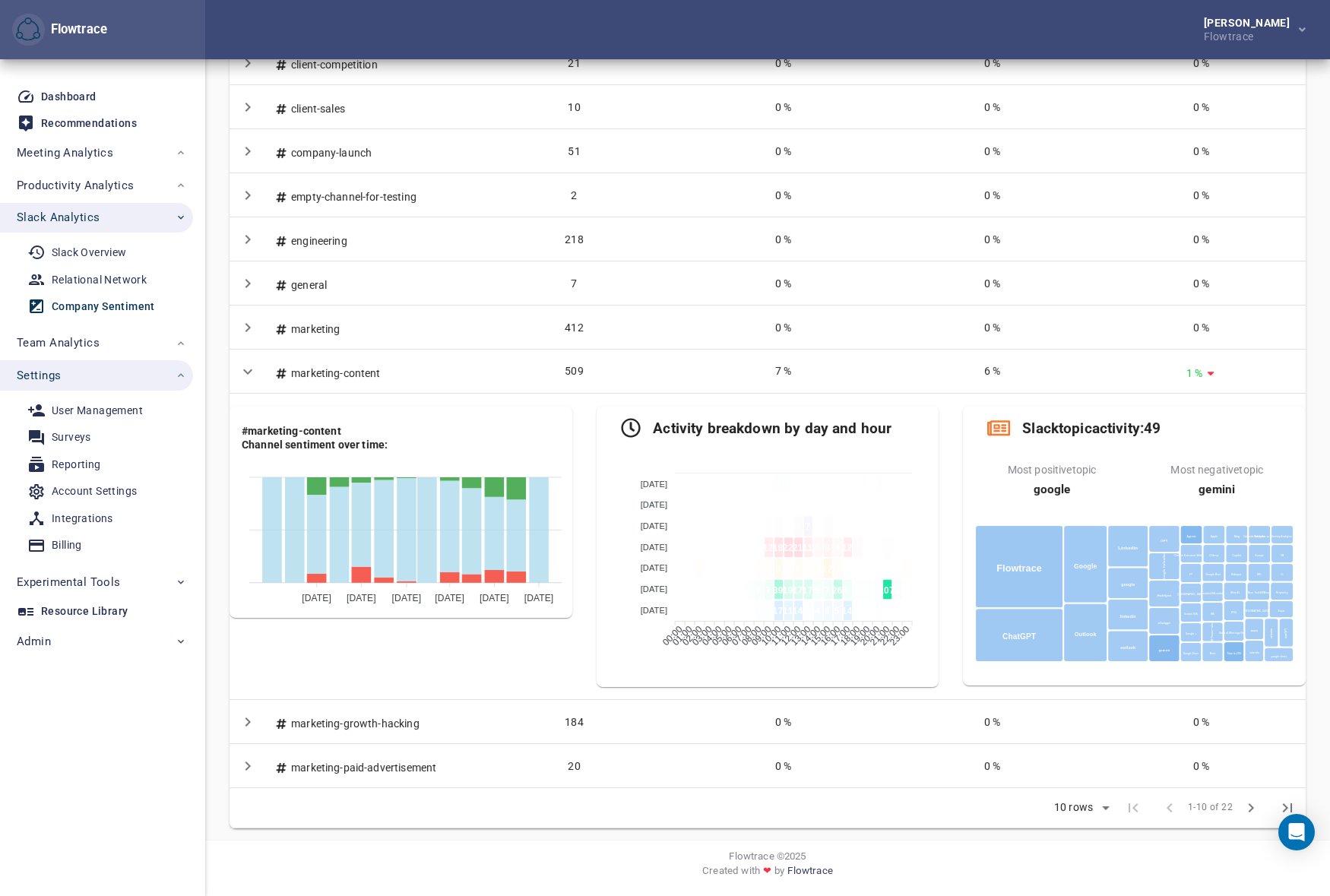
click at [806, 20] on div "[PERSON_NAME] Flowtrace" at bounding box center [767, 30] width 1124 height 60
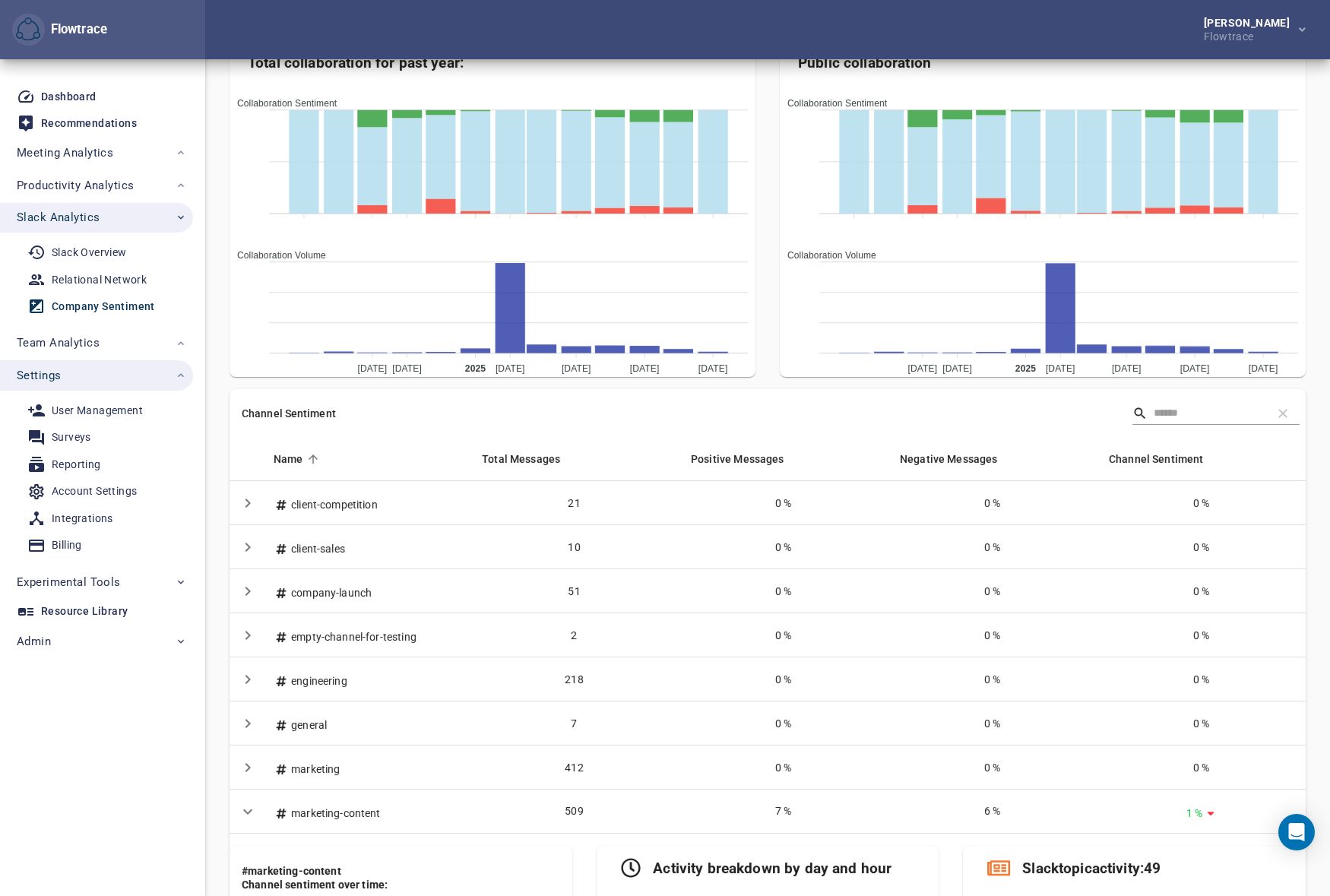
scroll to position [173, 0]
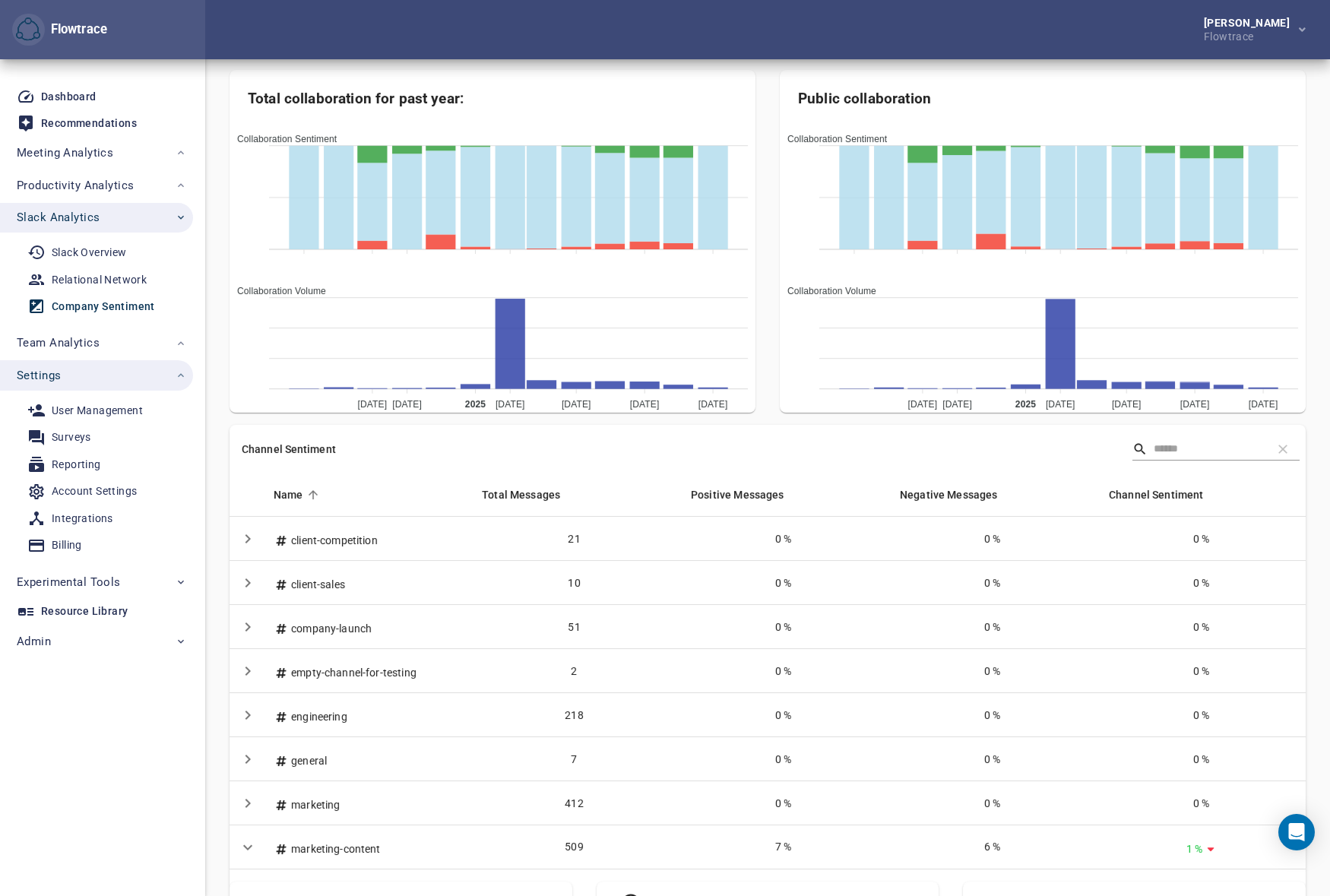
click at [767, 422] on div "Public collaboration Collaboration Sentiment [DATE] Negative: 0% (2) Negative: …" at bounding box center [1042, 247] width 550 height 379
click at [109, 278] on div "Relational Network" at bounding box center [99, 280] width 95 height 19
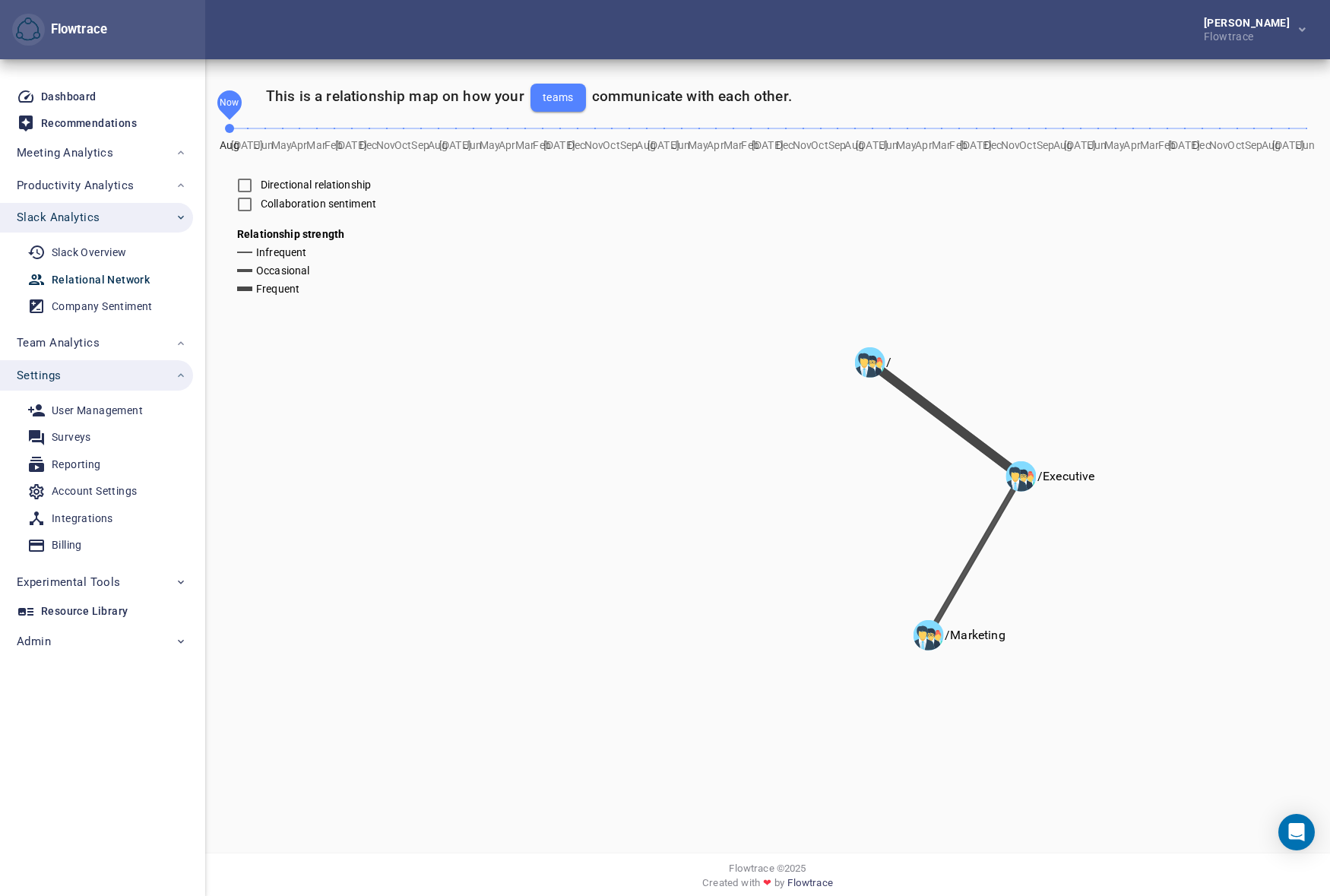
click at [803, 41] on div "[PERSON_NAME] Flowtrace" at bounding box center [767, 30] width 1124 height 60
click at [748, 40] on div "[PERSON_NAME] Flowtrace" at bounding box center [767, 30] width 1124 height 60
click at [123, 584] on span "Experimental Tools" at bounding box center [101, 581] width 170 height 20
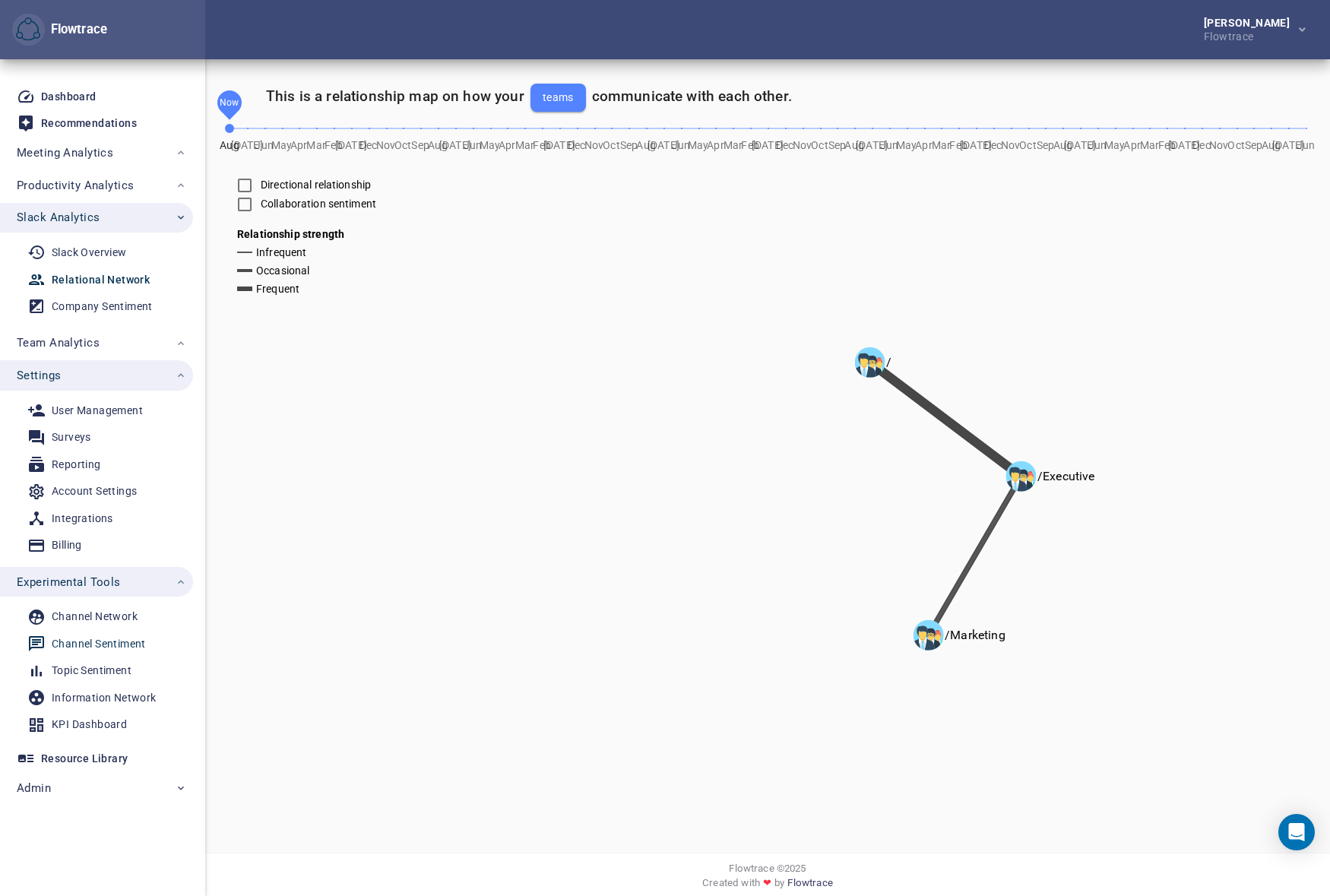
click at [98, 646] on div "Channel Sentiment" at bounding box center [99, 644] width 94 height 19
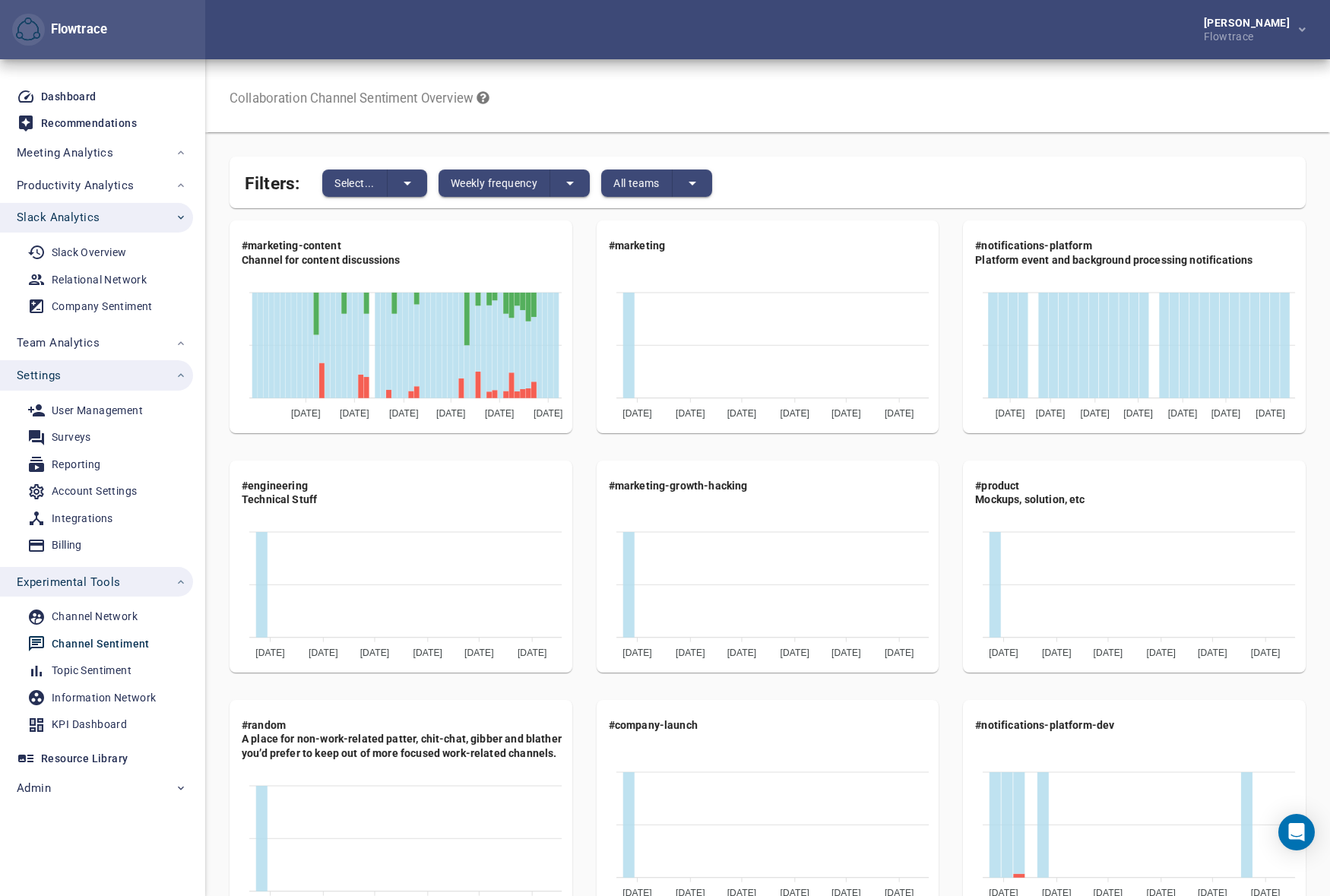
scroll to position [483, 0]
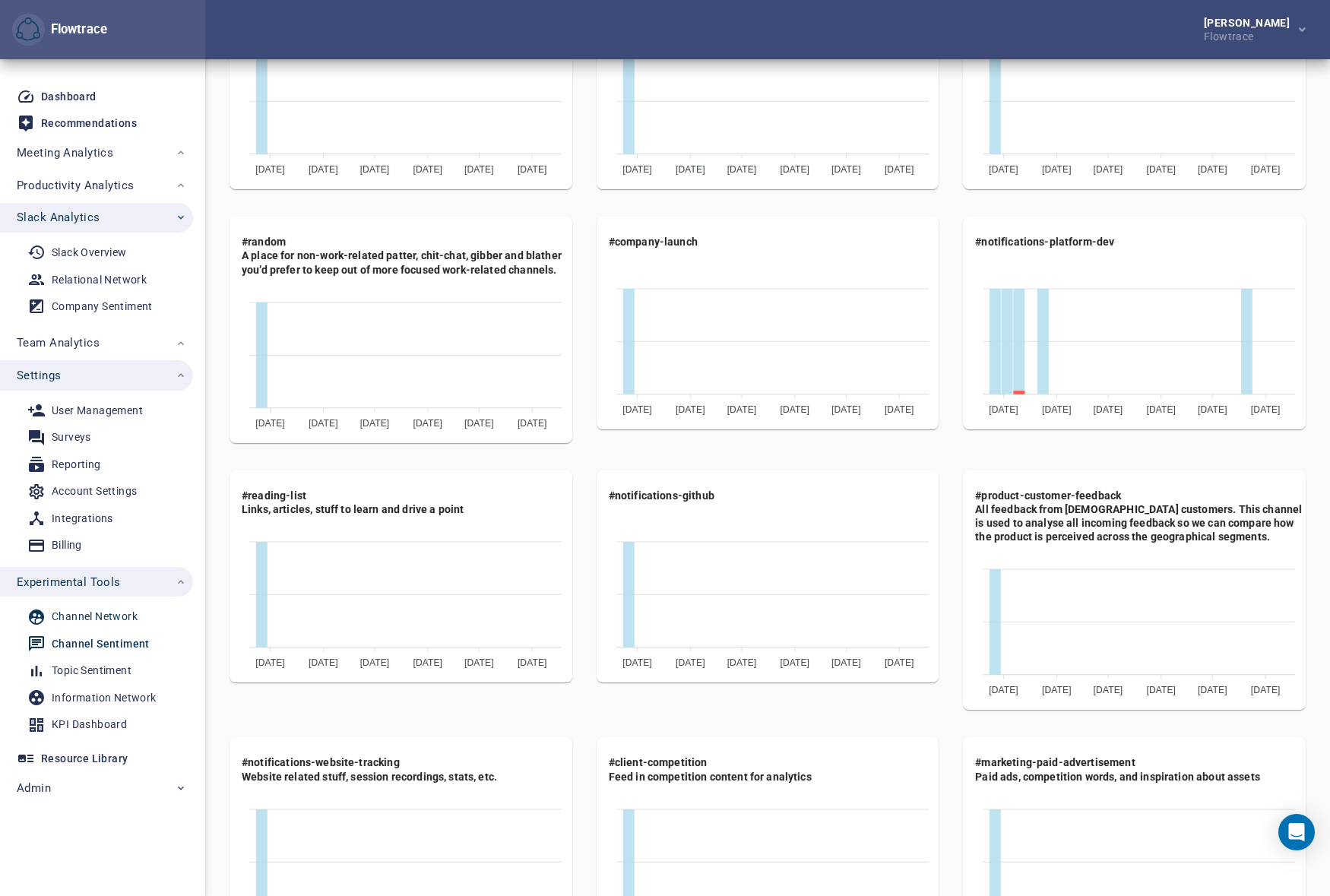
click at [94, 617] on div "Channel Network" at bounding box center [94, 617] width 86 height 19
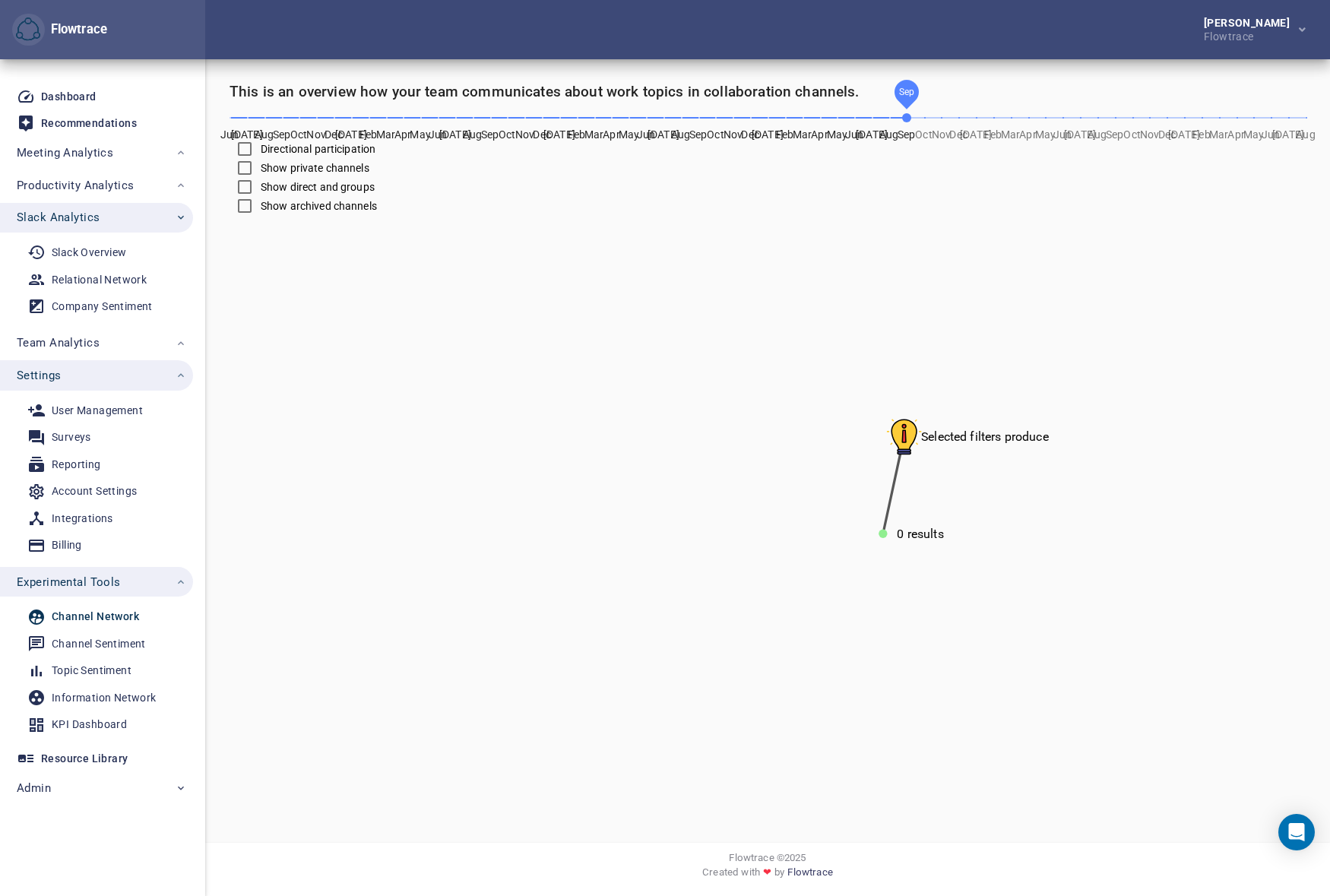
click at [911, 123] on span "Jun [DATE] Aug Sep Oct Nov [DATE] Jan Feb Mar Apr May Jun [DATE] Aug Sep Oct No…" at bounding box center [767, 118] width 1076 height 21
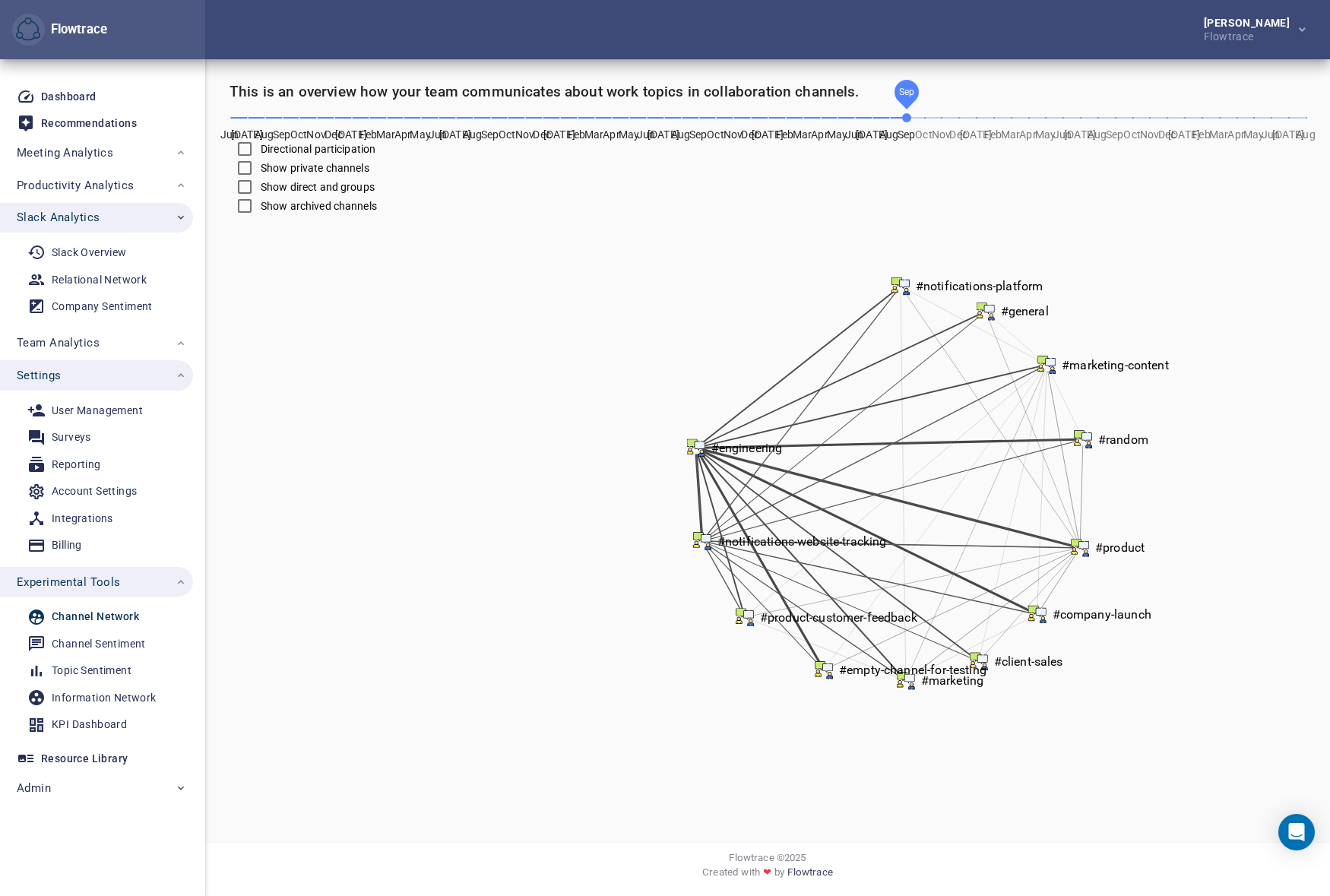
click at [800, 41] on div "[PERSON_NAME] Flowtrace" at bounding box center [767, 30] width 1124 height 60
click at [118, 575] on span "Experimental Tools" at bounding box center [68, 581] width 104 height 20
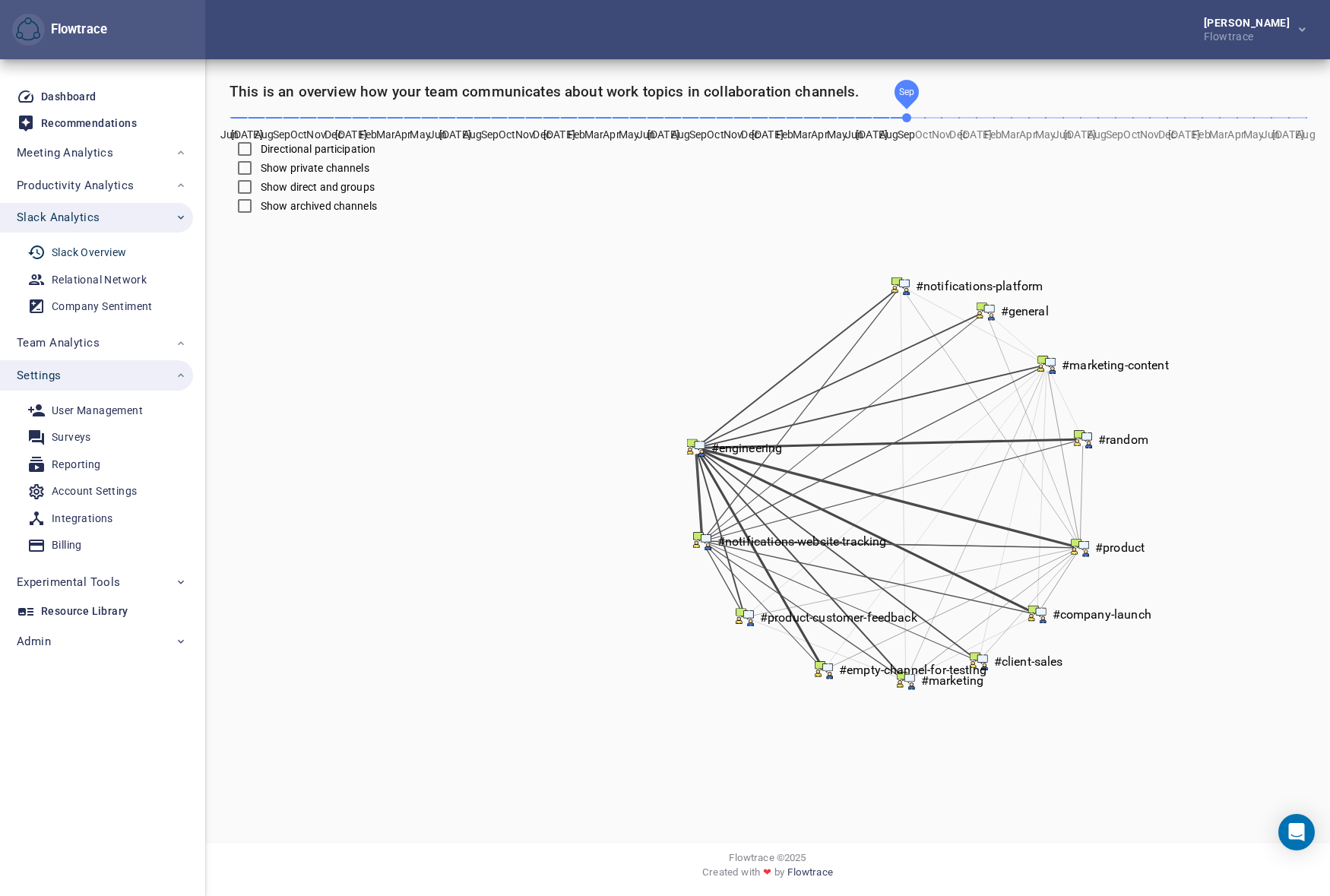
click at [89, 251] on div "Slack Overview" at bounding box center [89, 253] width 75 height 19
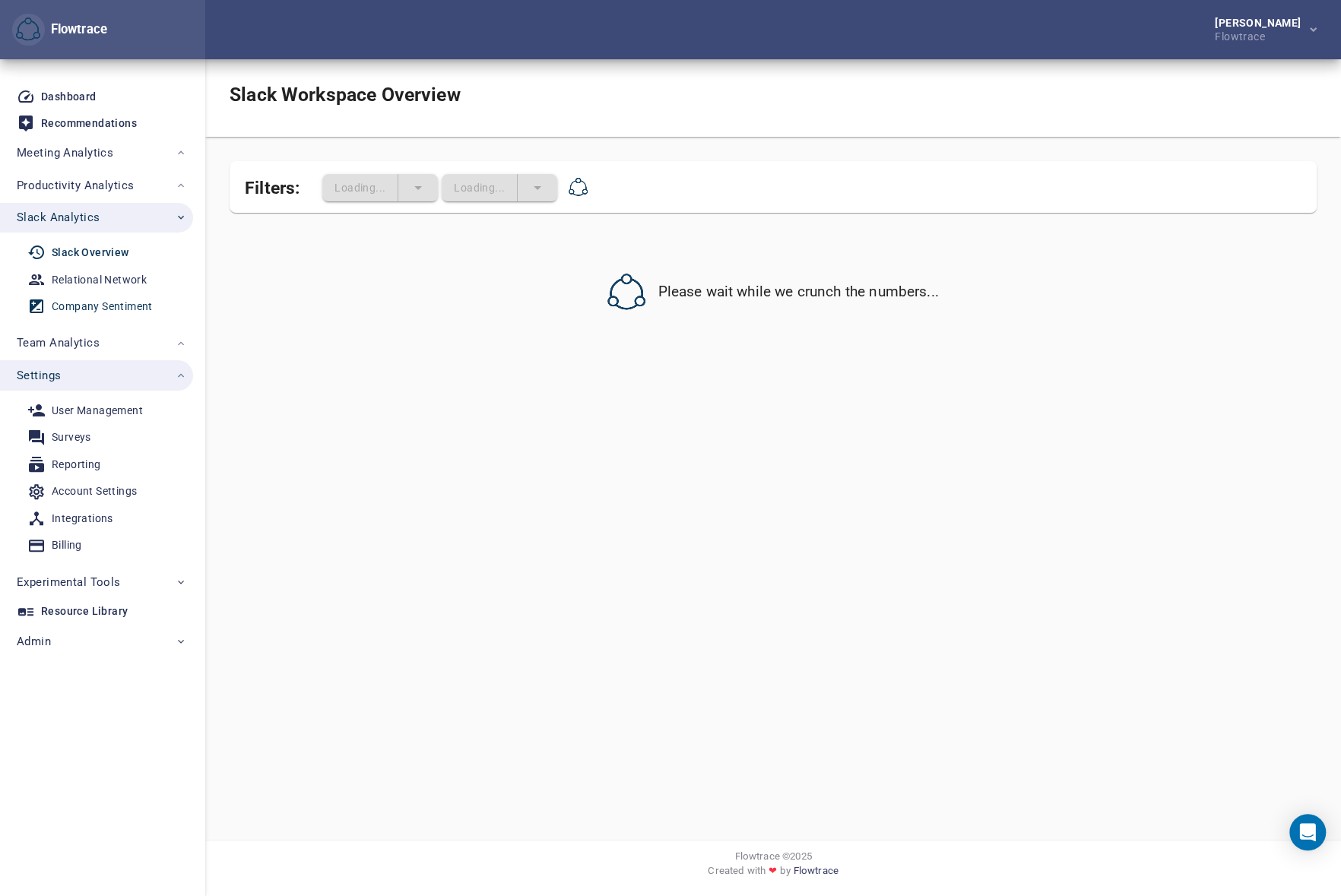
click at [94, 304] on div "Company Sentiment" at bounding box center [102, 307] width 101 height 19
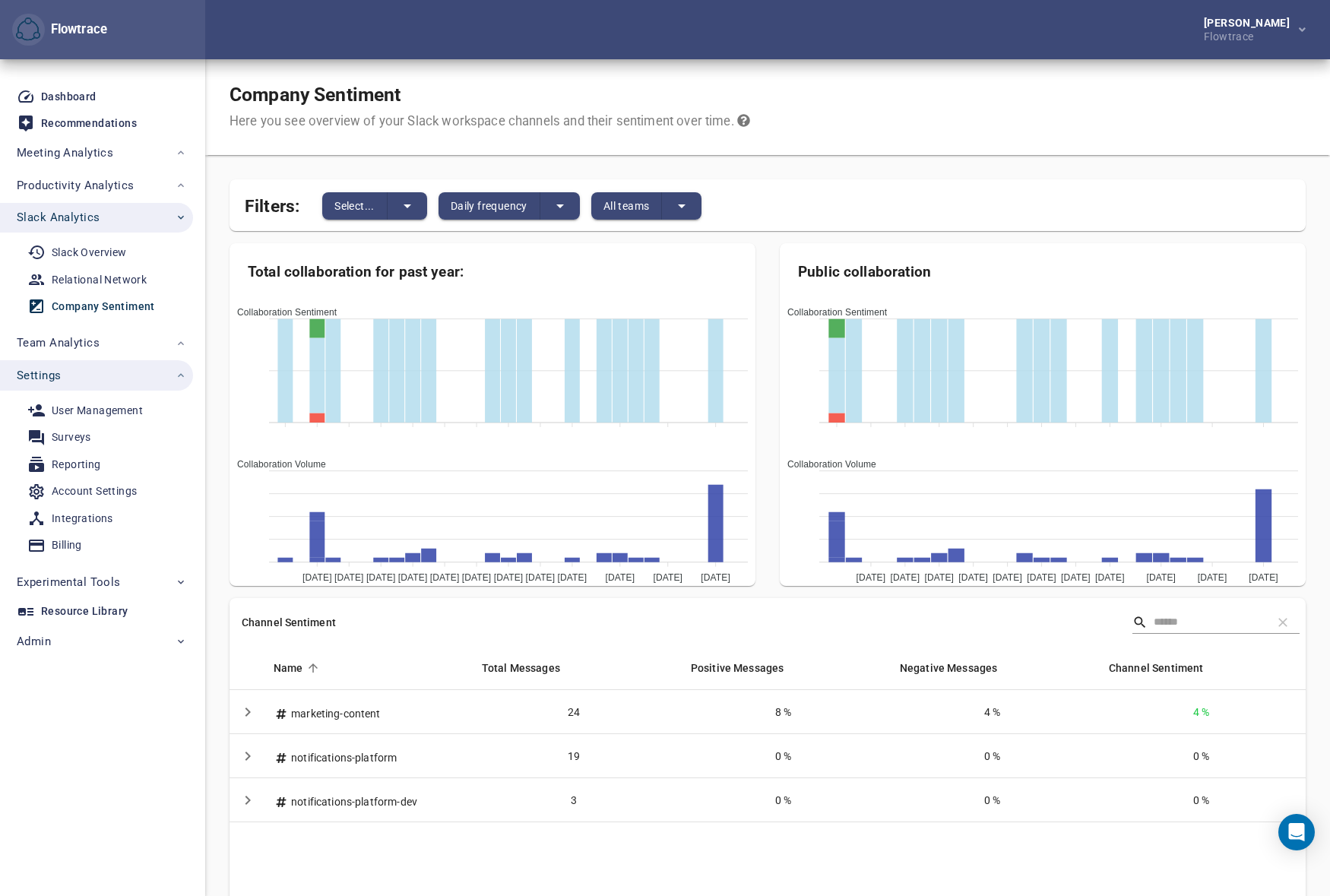
click at [972, 23] on div "[PERSON_NAME] Flowtrace" at bounding box center [767, 30] width 1124 height 60
click at [67, 155] on span "Meeting Analytics" at bounding box center [64, 152] width 97 height 20
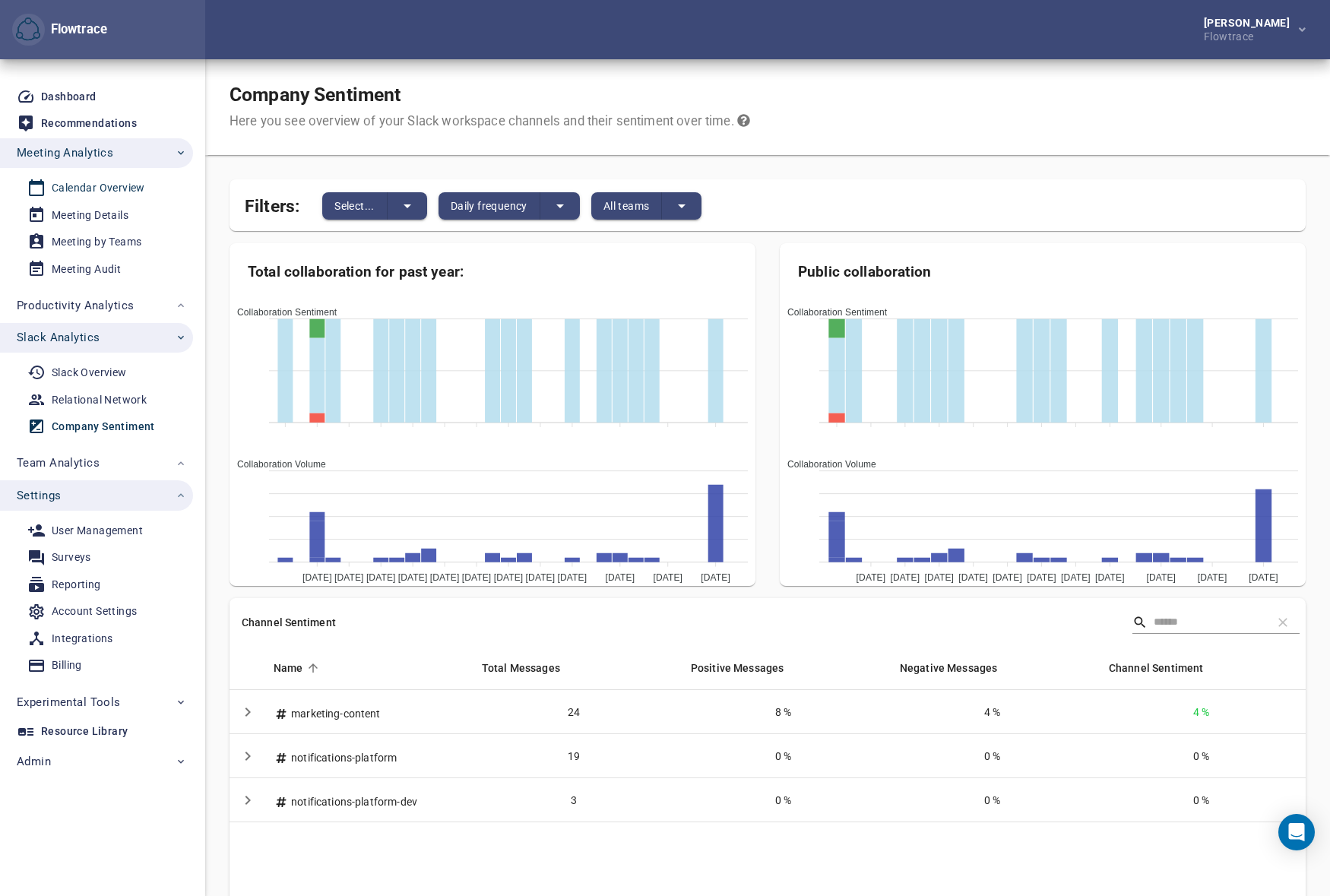
click at [80, 190] on div "Calendar Overview" at bounding box center [98, 188] width 93 height 19
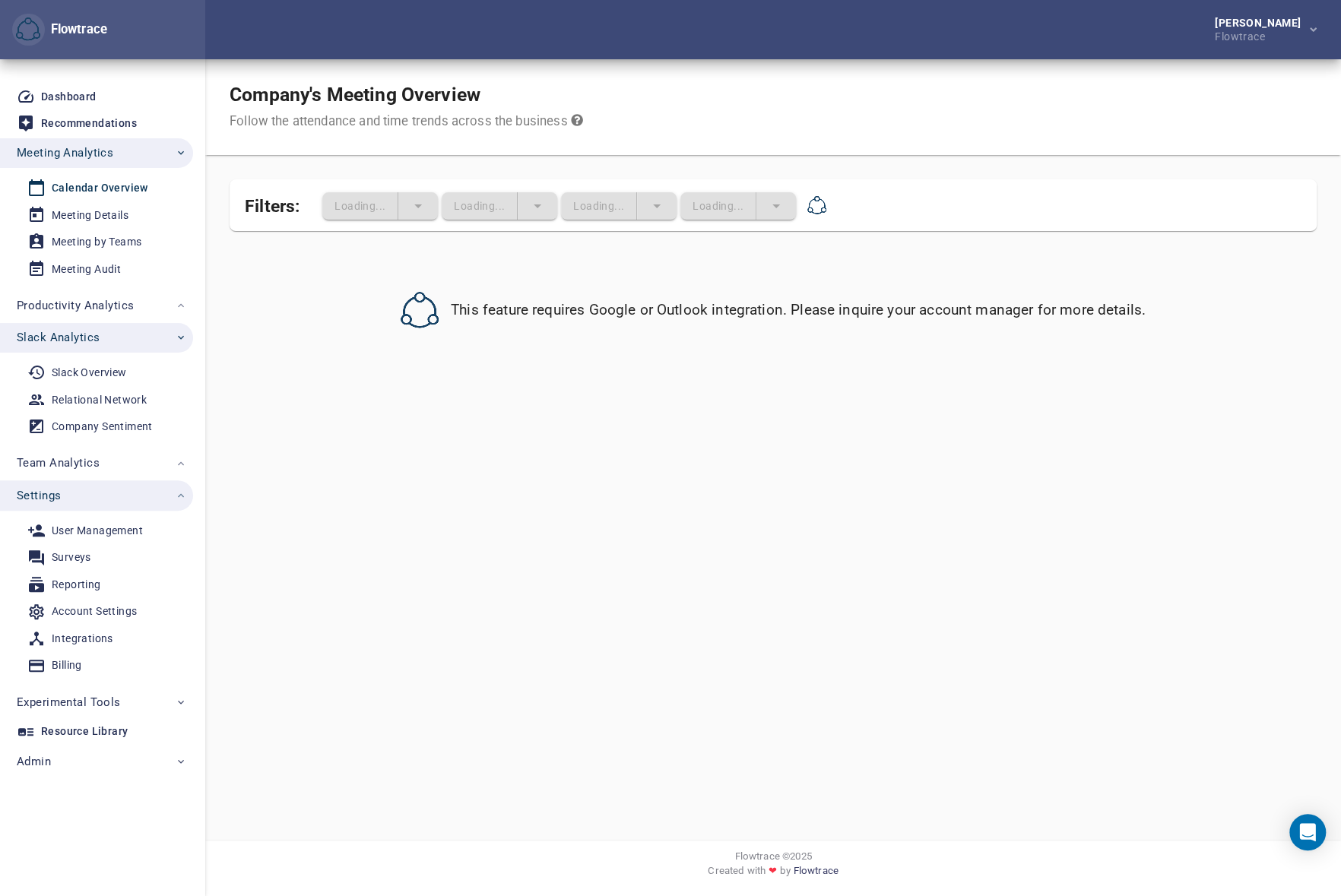
click at [74, 344] on span "Slack Analytics" at bounding box center [58, 337] width 83 height 20
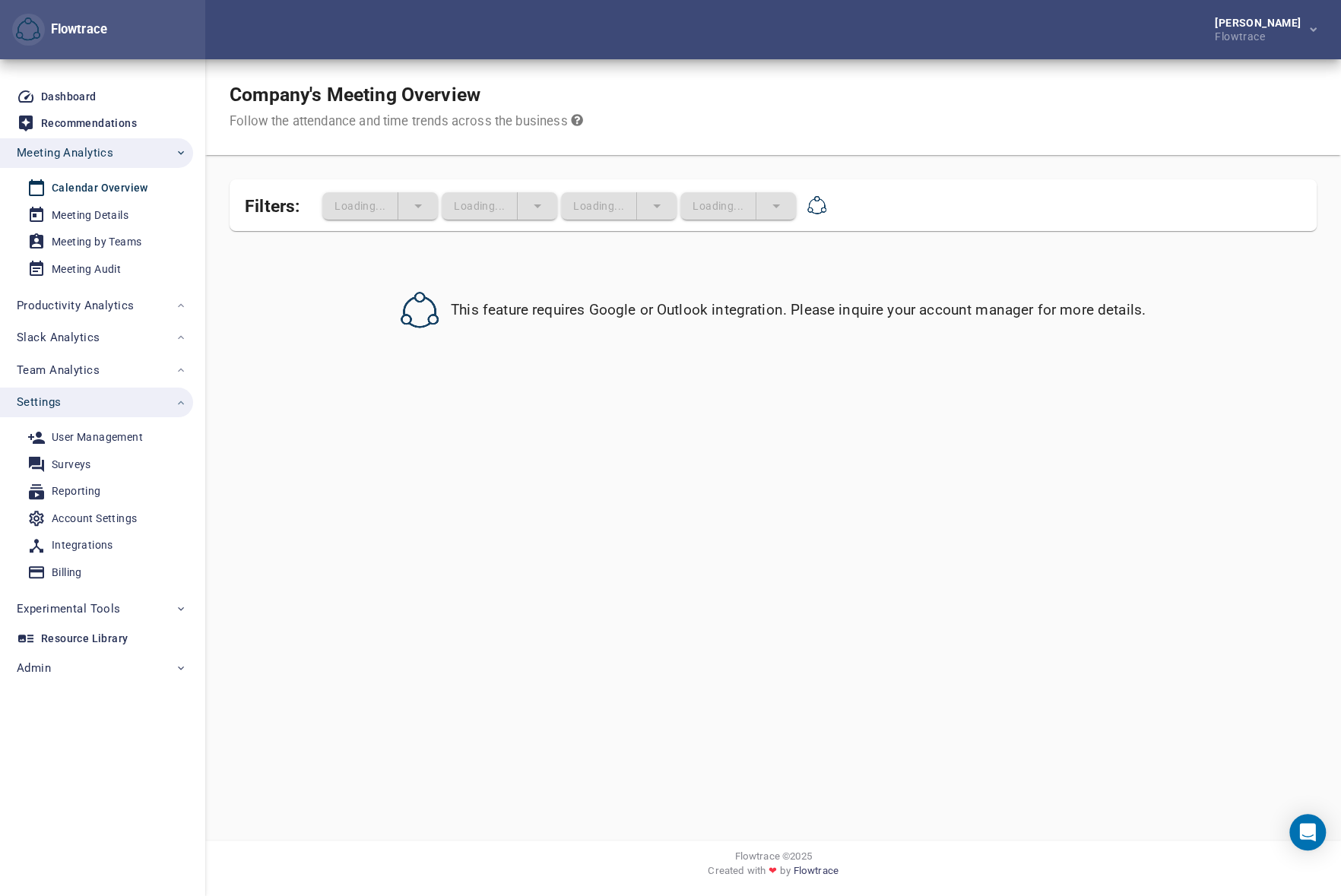
drag, startPoint x: 97, startPoint y: 384, endPoint x: 85, endPoint y: 417, distance: 35.1
click at [95, 384] on button "Team Analytics" at bounding box center [97, 370] width 193 height 31
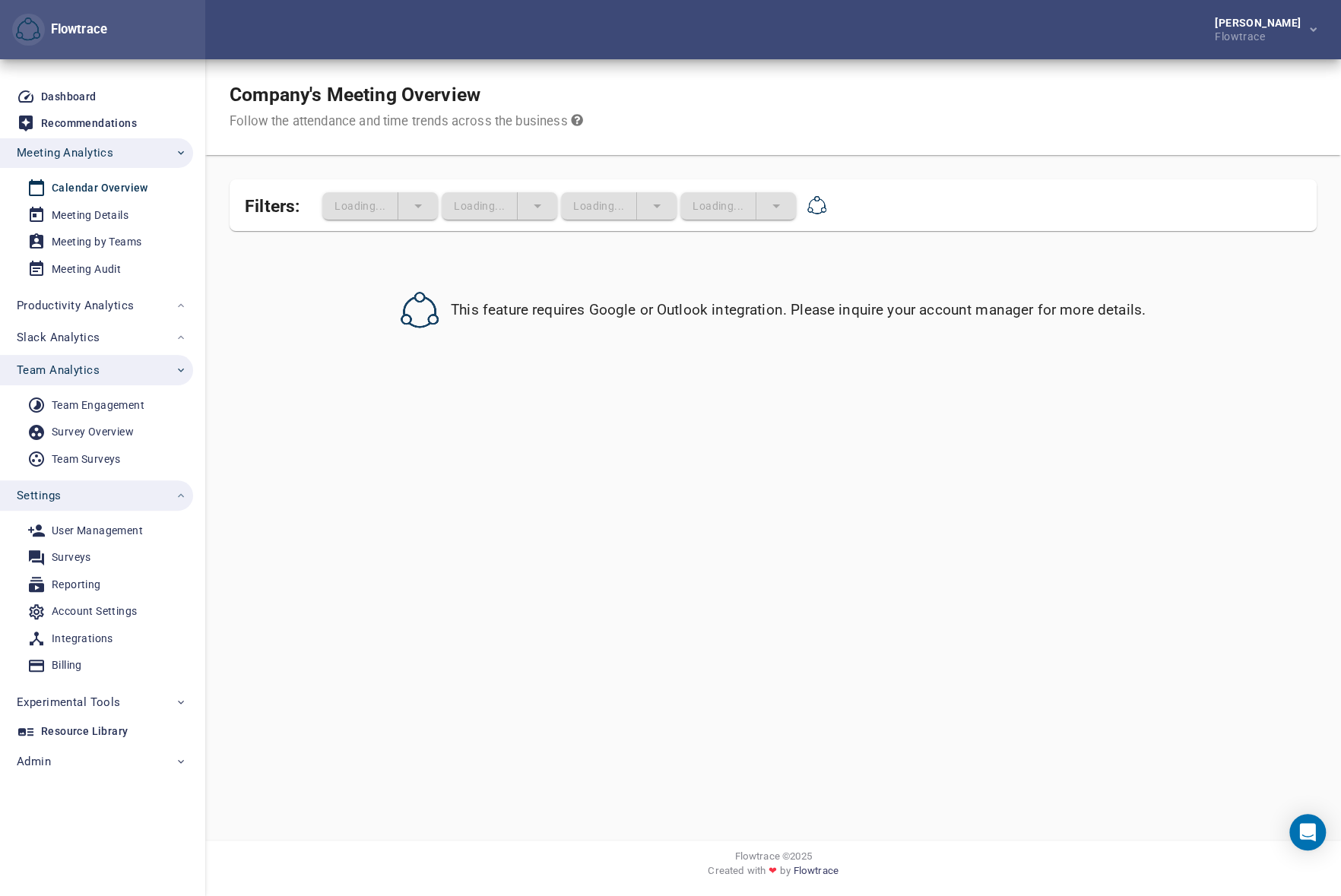
click at [75, 479] on li "Settings User Management Surveys Reporting Account Settings Integrations Billing" at bounding box center [103, 581] width 206 height 206
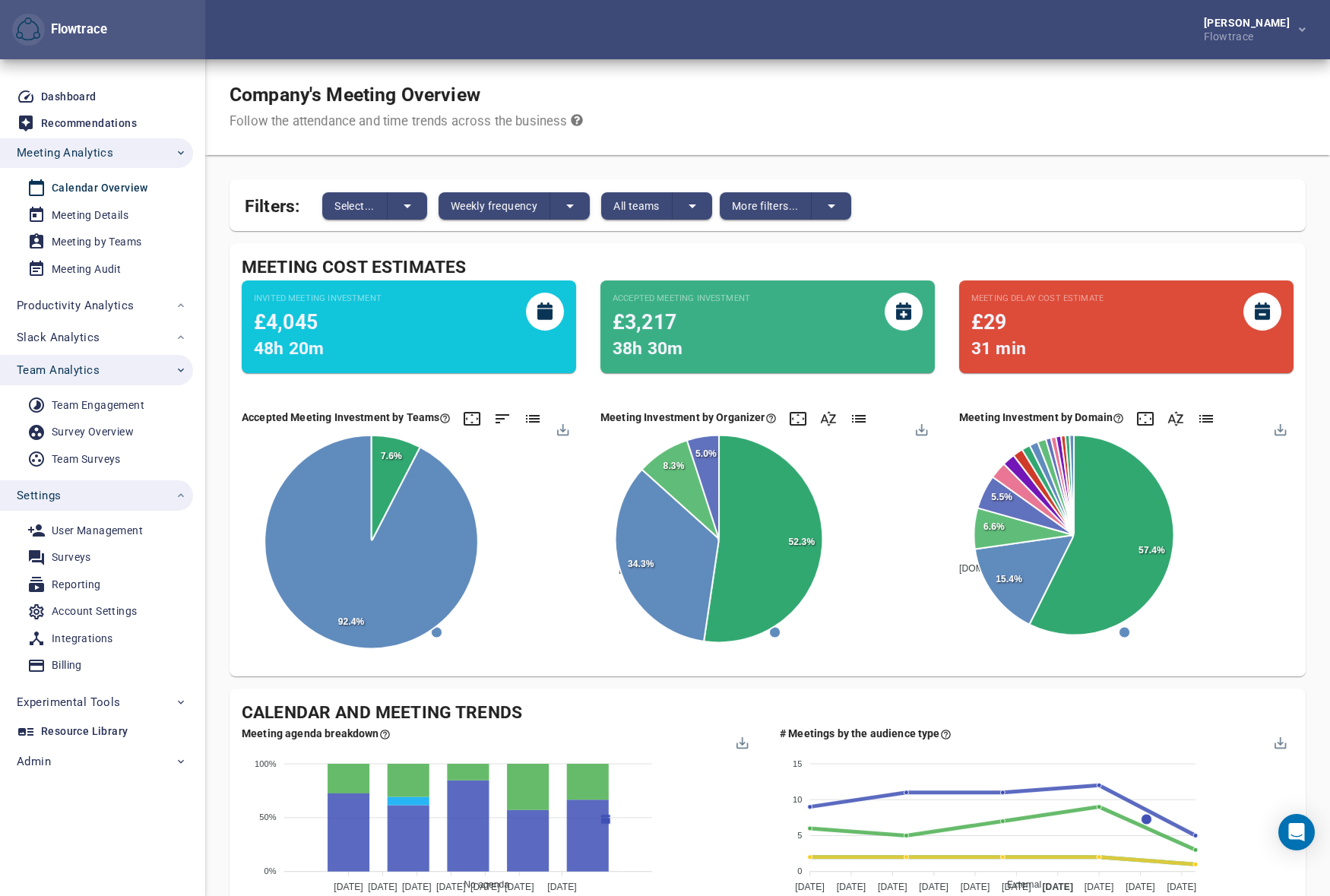
click at [76, 495] on span "Settings" at bounding box center [101, 495] width 170 height 20
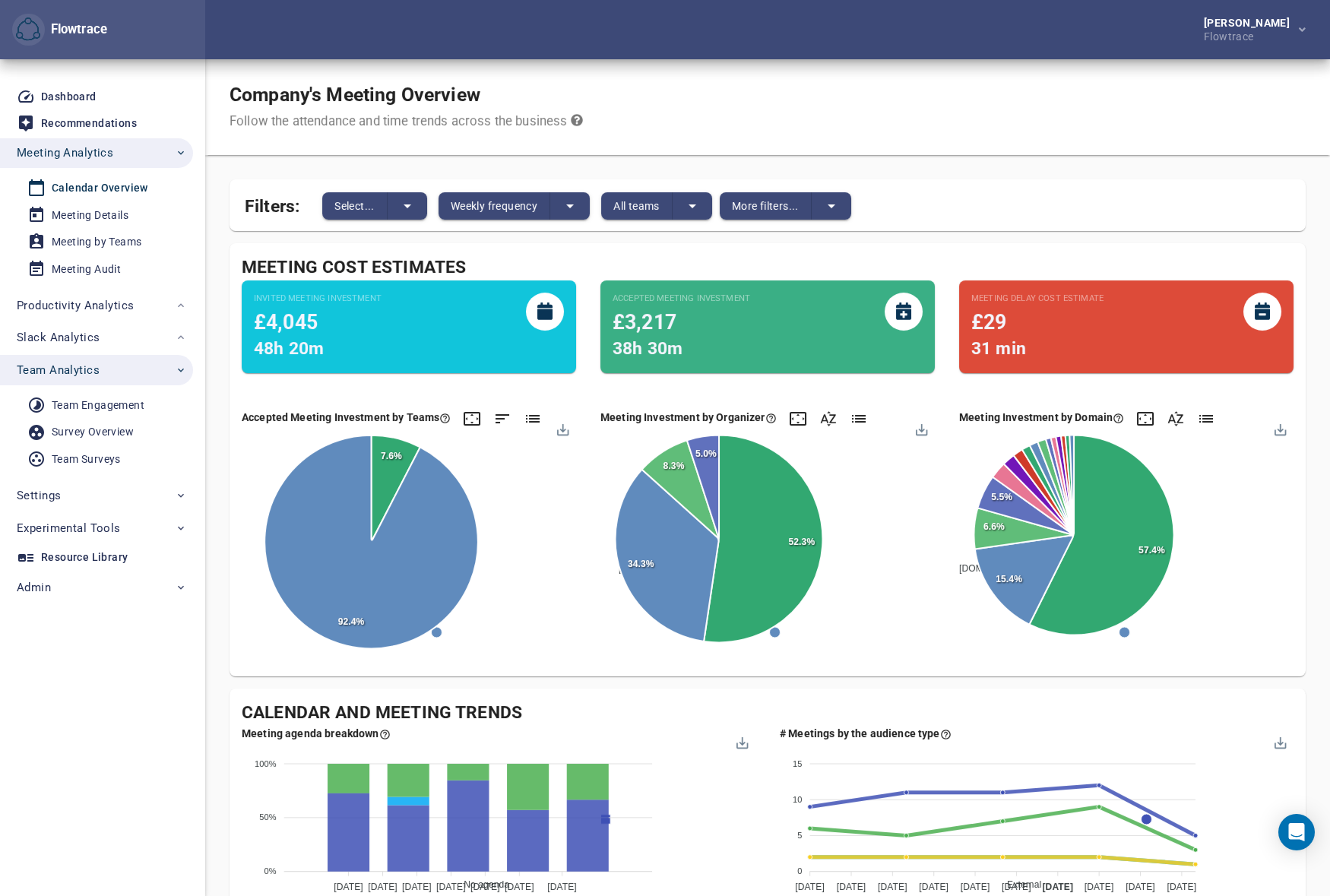
click at [93, 362] on span "Team Analytics" at bounding box center [58, 370] width 83 height 20
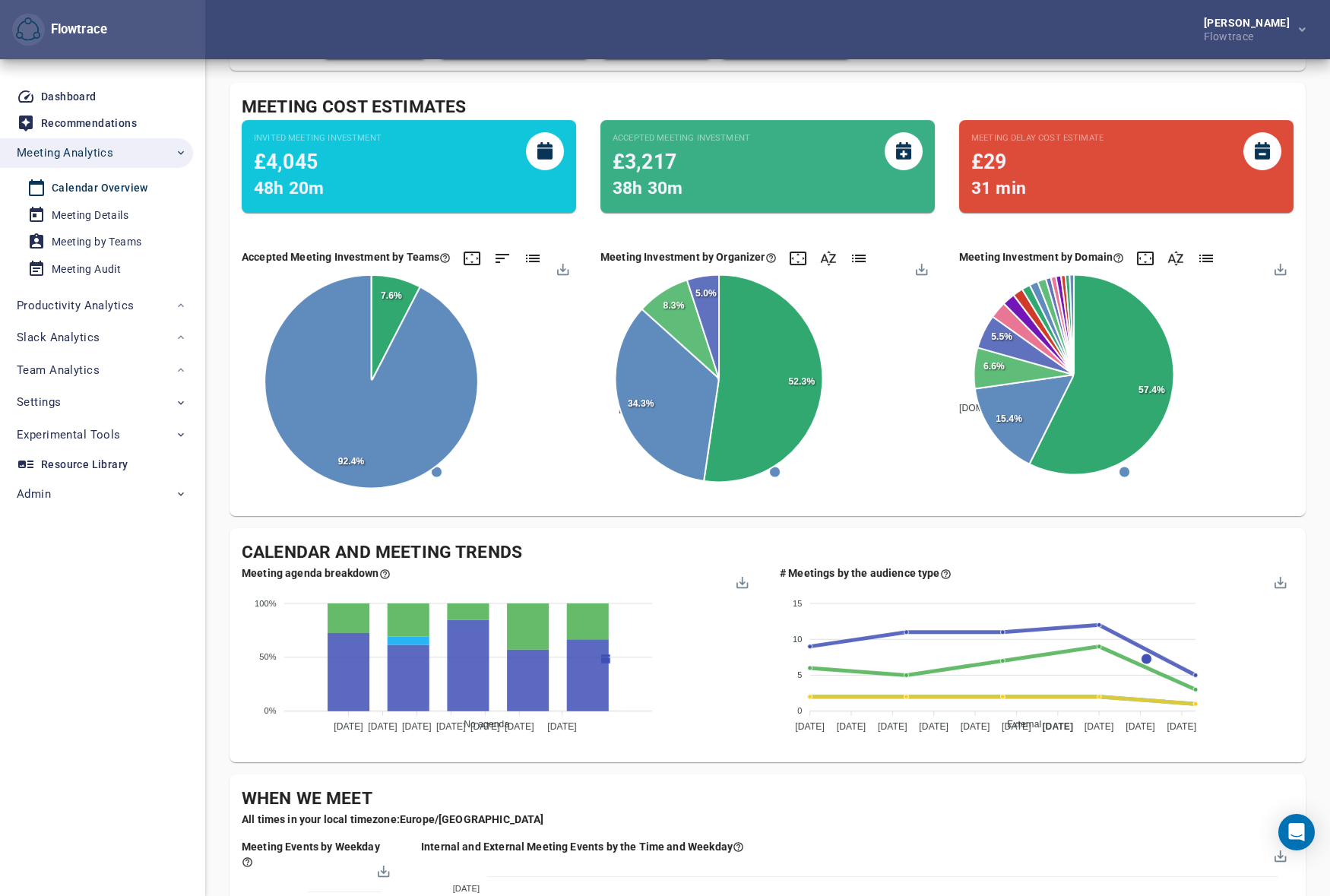
click at [735, 525] on div "Company's Meeting Overview Follow the attendance and time trends across the bus…" at bounding box center [767, 858] width 1076 height 1919
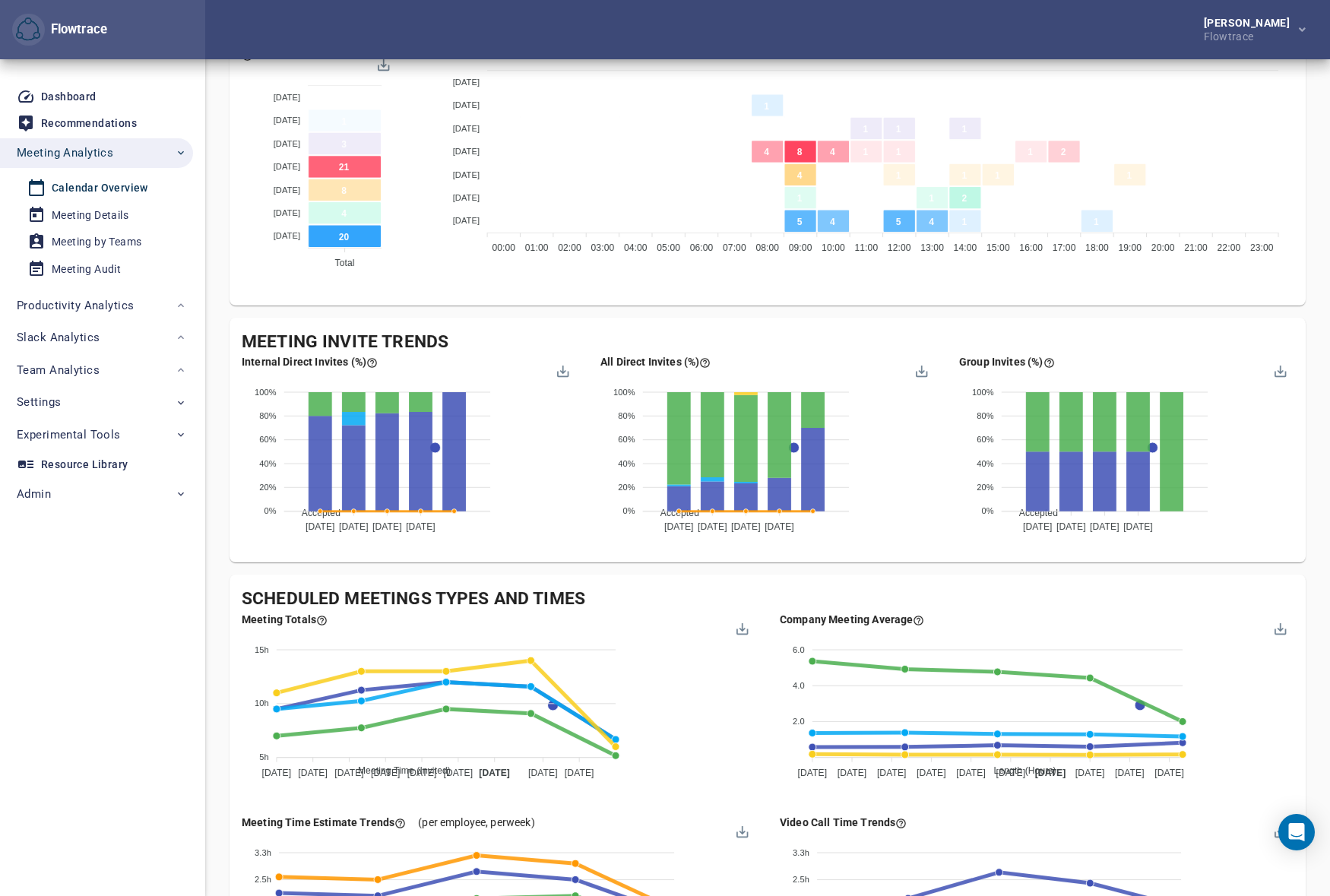
scroll to position [1127, 0]
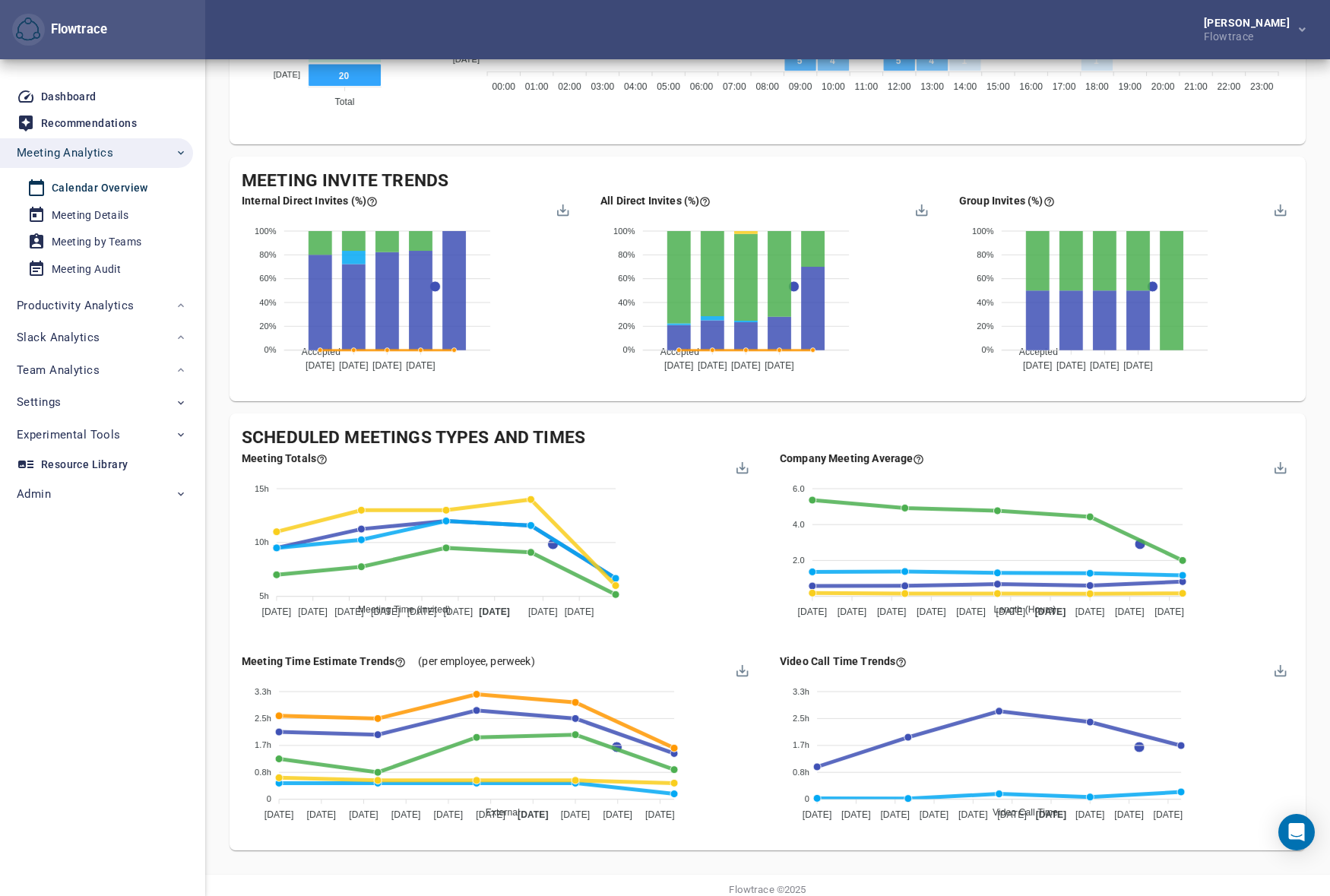
drag, startPoint x: 704, startPoint y: 29, endPoint x: 625, endPoint y: 0, distance: 84.2
click at [704, 29] on div "[PERSON_NAME] Flowtrace" at bounding box center [767, 30] width 1124 height 60
